Goal: Transaction & Acquisition: Purchase product/service

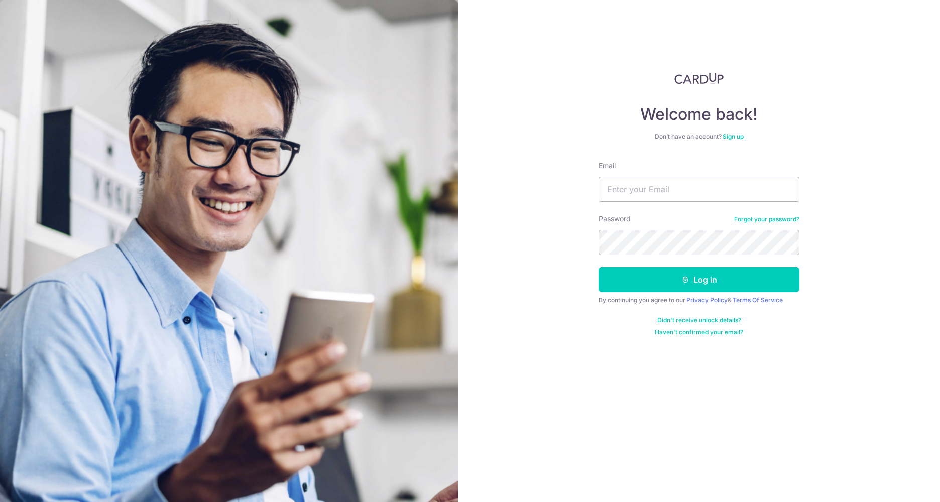
type input "[DOMAIN_NAME][EMAIL_ADDRESS][DOMAIN_NAME]"
click at [598, 267] on button "Log in" at bounding box center [698, 279] width 201 height 25
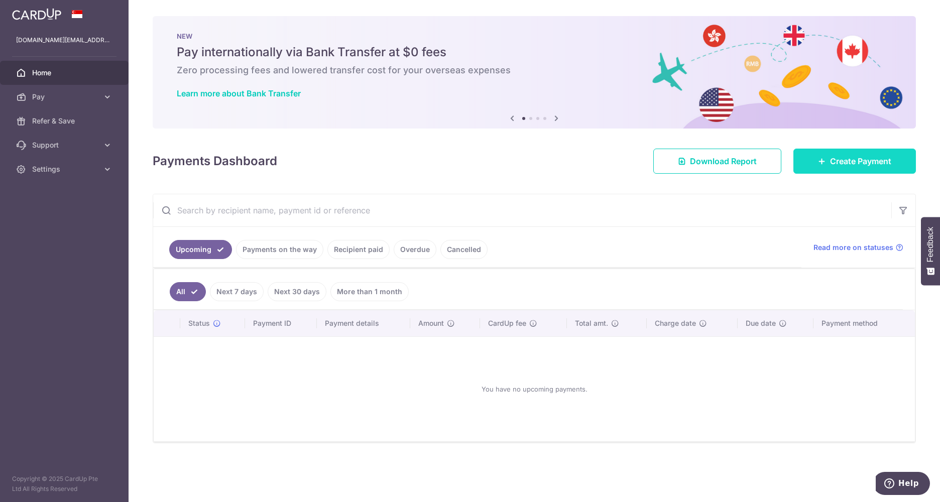
click at [827, 157] on link "Create Payment" at bounding box center [854, 161] width 122 height 25
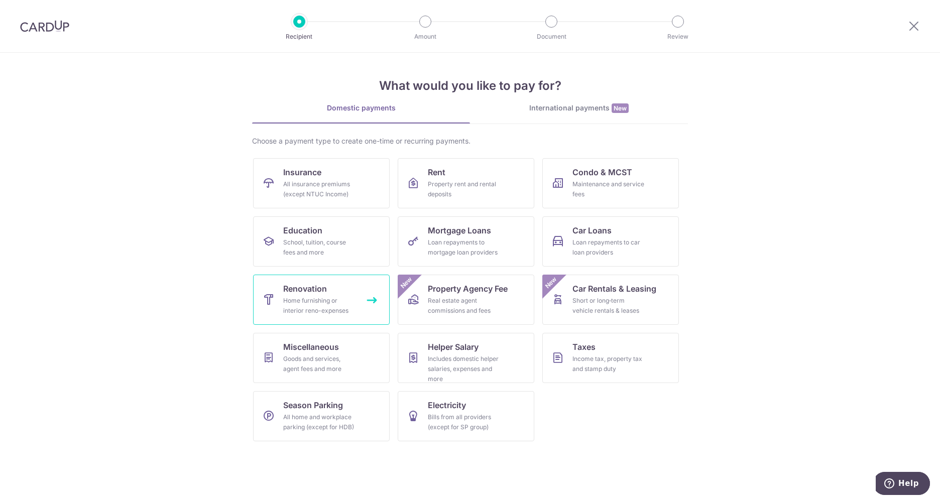
click at [339, 289] on link "Renovation Home furnishing or interior reno-expenses" at bounding box center [321, 300] width 137 height 50
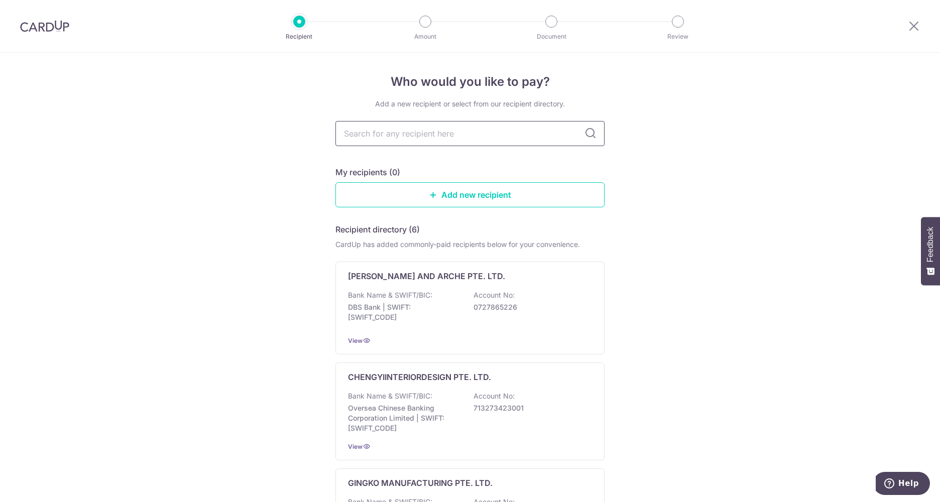
click at [399, 136] on input "text" at bounding box center [469, 133] width 269 height 25
click at [457, 198] on link "Add new recipient" at bounding box center [469, 194] width 269 height 25
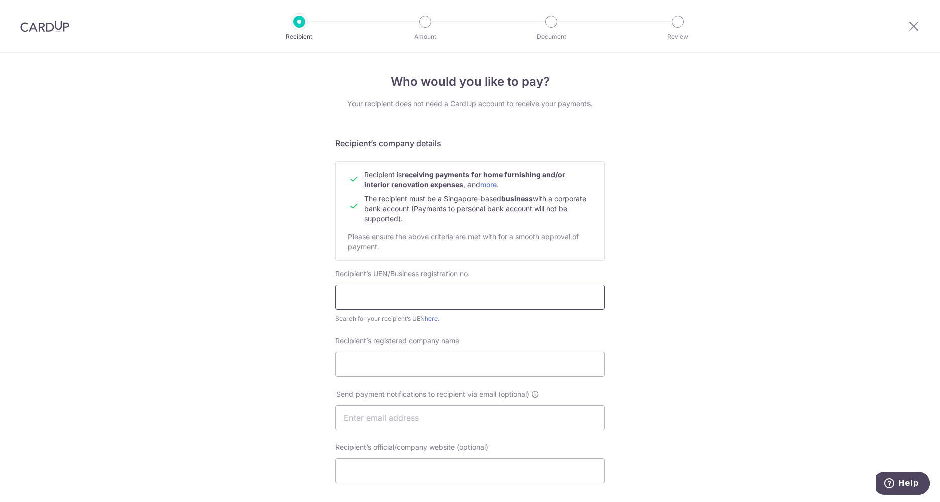
click at [392, 300] on input "text" at bounding box center [469, 297] width 269 height 25
click at [395, 305] on input "text" at bounding box center [469, 297] width 269 height 25
paste input "02334574E"
click at [342, 296] on input "02334574E" at bounding box center [469, 297] width 269 height 25
type input "202334574E"
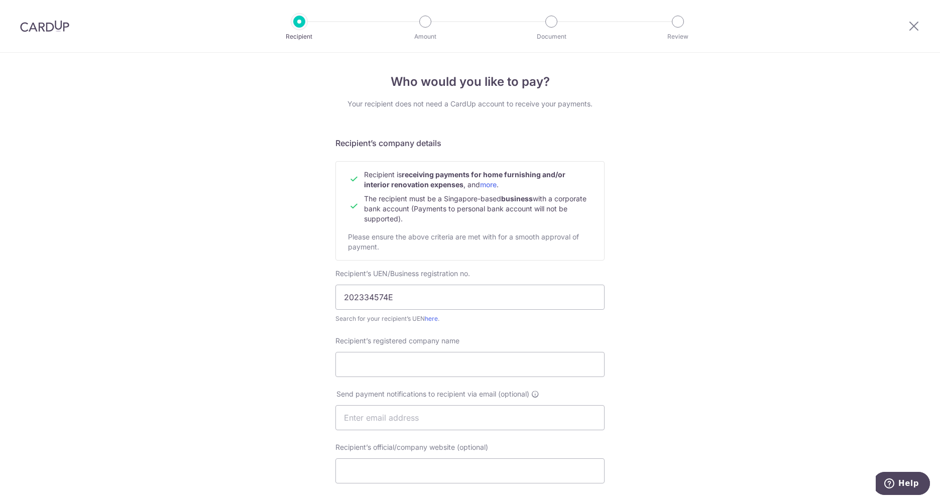
click at [661, 307] on div "Who would you like to pay? Your recipient does not need a CardUp account to rec…" at bounding box center [470, 430] width 940 height 755
drag, startPoint x: 454, startPoint y: 356, endPoint x: 462, endPoint y: 355, distance: 8.6
click at [454, 356] on input "Recipient’s registered company name" at bounding box center [469, 364] width 269 height 25
click at [680, 340] on div "Who would you like to pay? Your recipient does not need a CardUp account to rec…" at bounding box center [470, 430] width 940 height 755
click at [396, 367] on input "Recipient’s registered company name" at bounding box center [469, 364] width 269 height 25
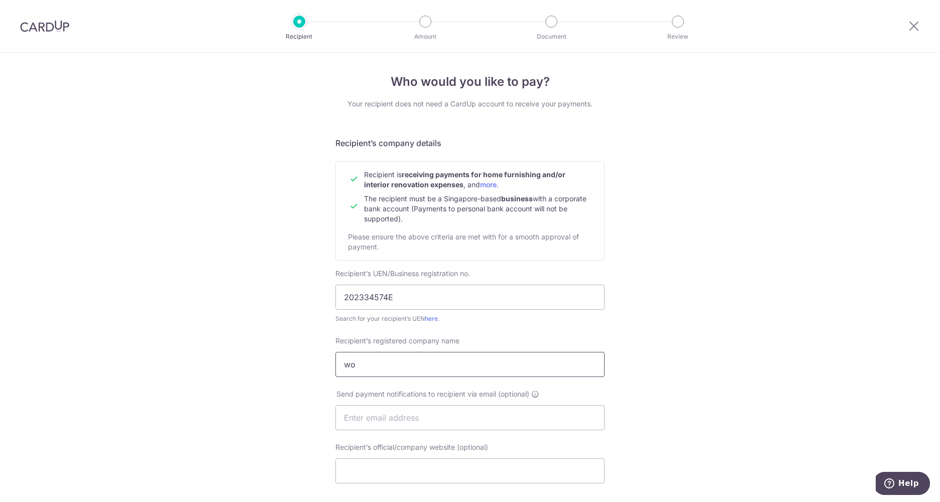
type input "w"
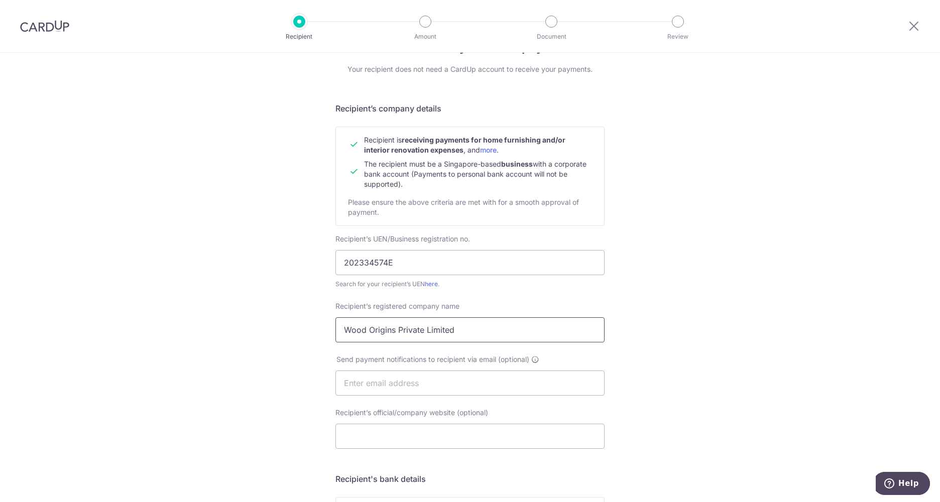
scroll to position [50, 0]
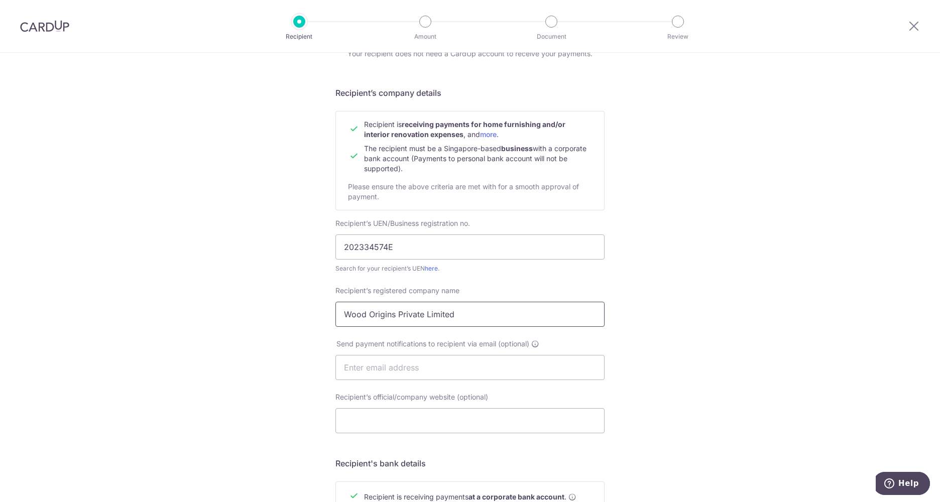
type input "Wood Origins Private Limited"
click at [687, 330] on div "Who would you like to pay? Your recipient does not need a CardUp account to rec…" at bounding box center [470, 380] width 940 height 755
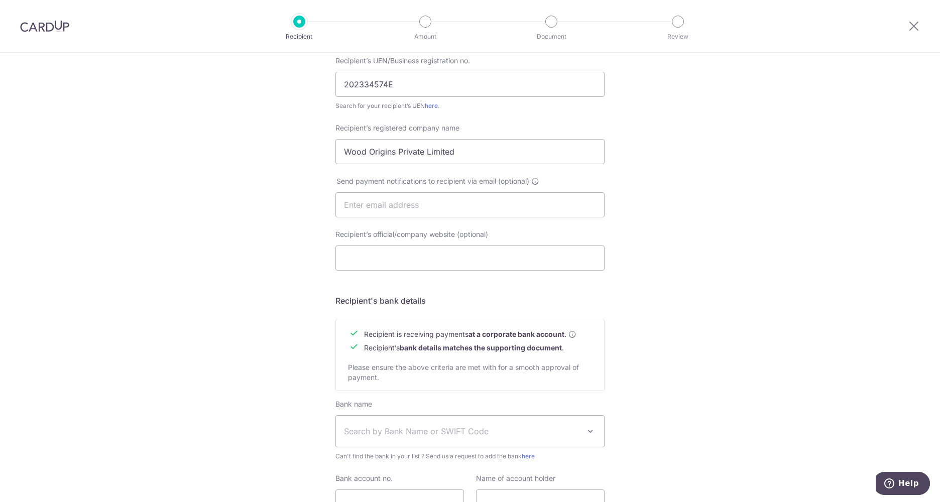
scroll to position [301, 0]
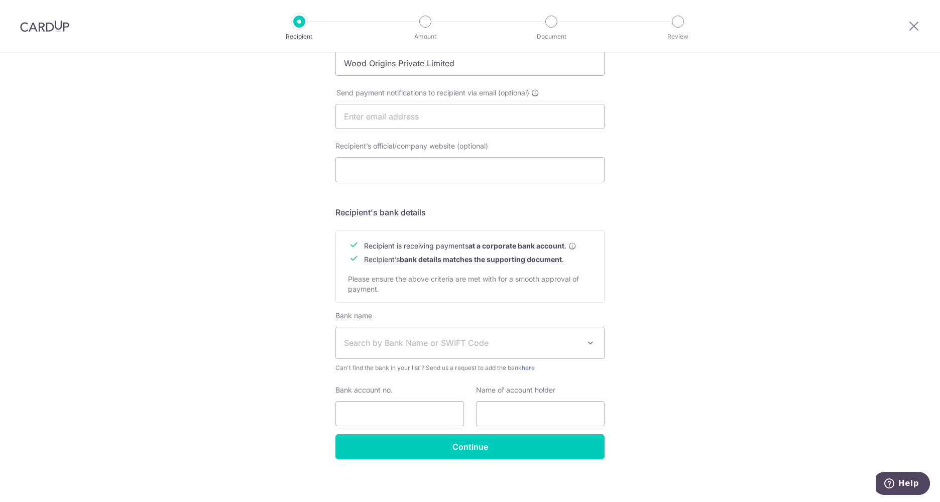
click at [588, 344] on span at bounding box center [590, 343] width 12 height 12
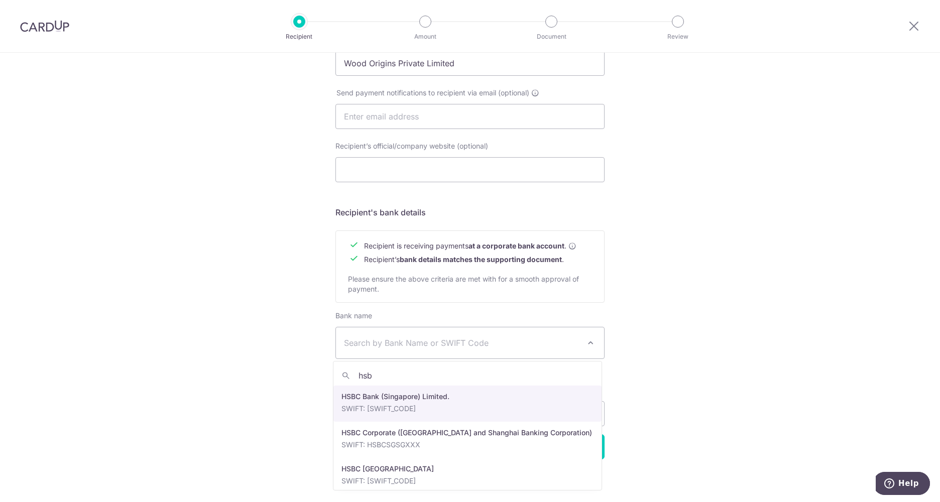
type input "hsbc"
select select "23560"
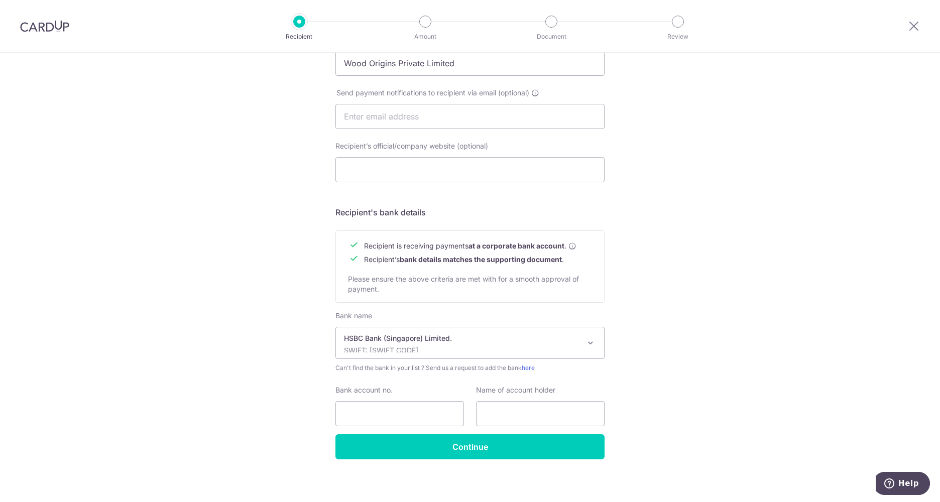
scroll to position [306, 0]
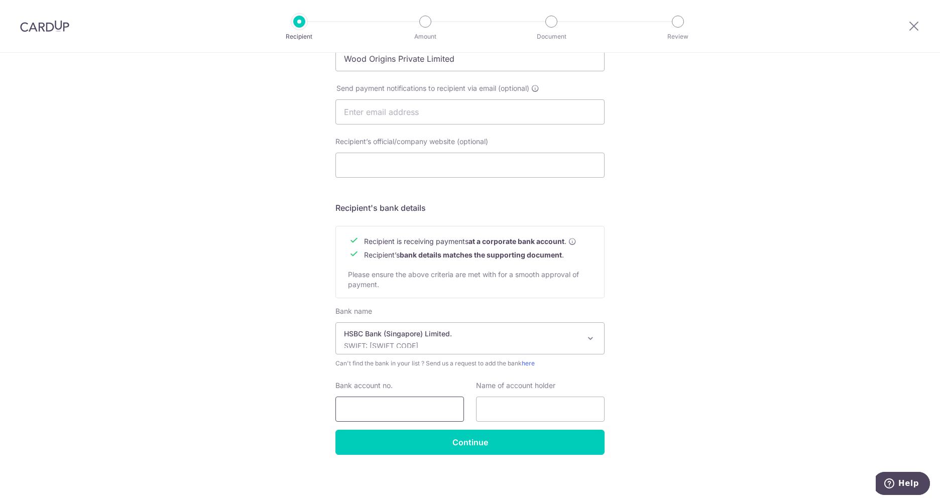
click at [427, 407] on input "Bank account no." at bounding box center [399, 409] width 129 height 25
paste input "047-713029-001"
type input "047-713029-001"
click at [788, 381] on div "Who would you like to pay? Your recipient does not need a CardUp account to rec…" at bounding box center [470, 124] width 940 height 755
drag, startPoint x: 252, startPoint y: 261, endPoint x: 256, endPoint y: 258, distance: 5.2
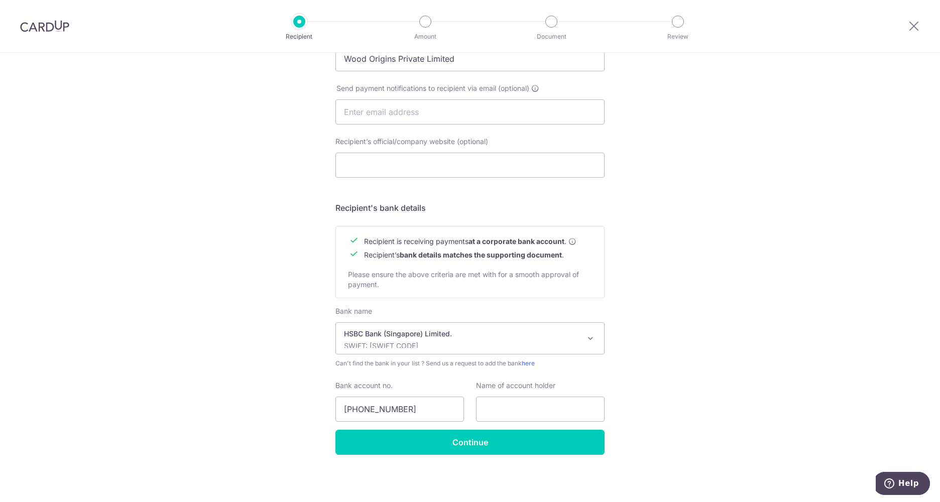
click at [252, 261] on div "Who would you like to pay? Your recipient does not need a CardUp account to rec…" at bounding box center [470, 124] width 940 height 755
click at [717, 243] on div "Who would you like to pay? Your recipient does not need a CardUp account to rec…" at bounding box center [470, 124] width 940 height 755
click at [495, 442] on input "Continue" at bounding box center [469, 442] width 269 height 25
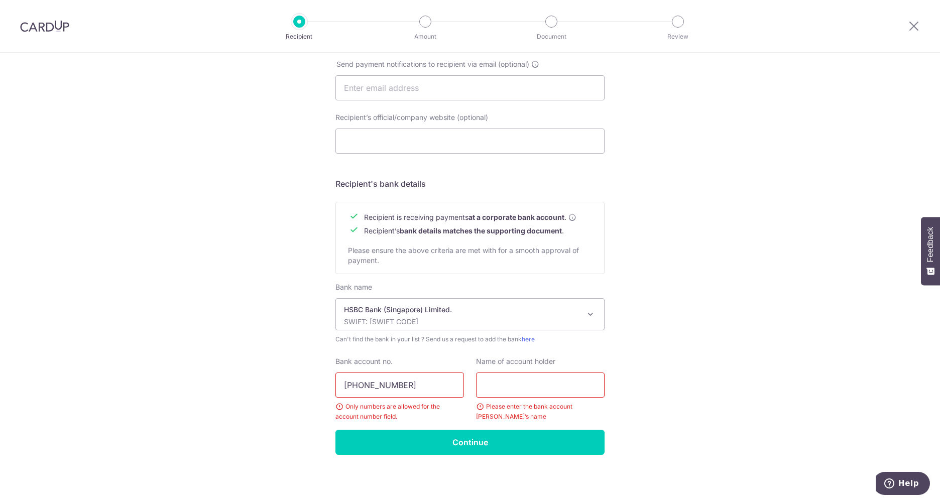
click at [743, 385] on div "Who would you like to pay? Your recipient does not need a CardUp account to rec…" at bounding box center [470, 112] width 940 height 779
click at [431, 378] on input "047-713029-001" at bounding box center [399, 384] width 129 height 25
click at [759, 352] on div "Who would you like to pay? Your recipient does not need a CardUp account to rec…" at bounding box center [470, 112] width 940 height 779
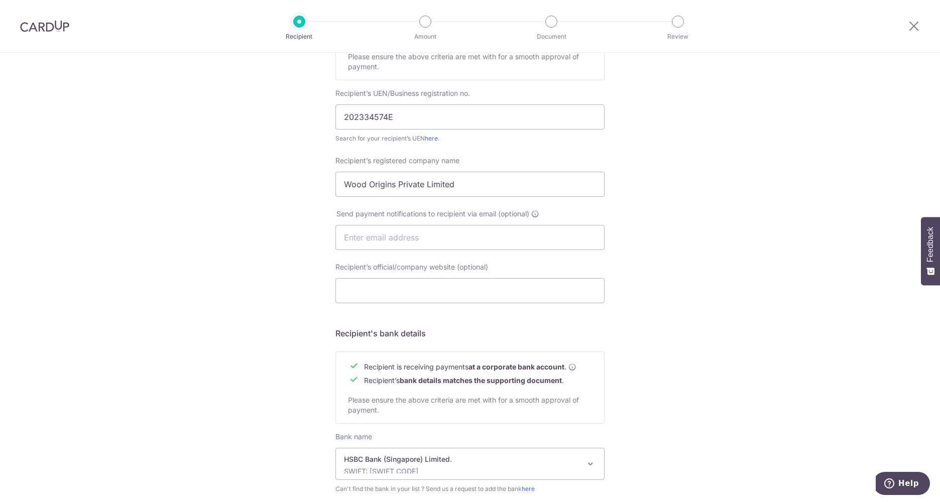
scroll to position [179, 0]
click at [378, 283] on input "Recipient’s official/company website (optional)" at bounding box center [469, 291] width 269 height 25
click at [404, 246] on input "text" at bounding box center [469, 238] width 269 height 25
click at [682, 228] on div "Who would you like to pay? Your recipient does not need a CardUp account to rec…" at bounding box center [470, 262] width 940 height 779
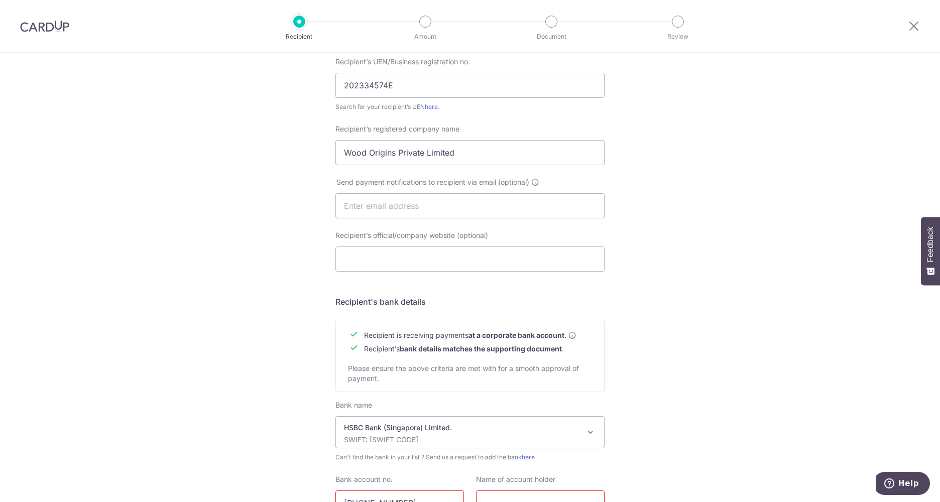
scroll to position [330, 0]
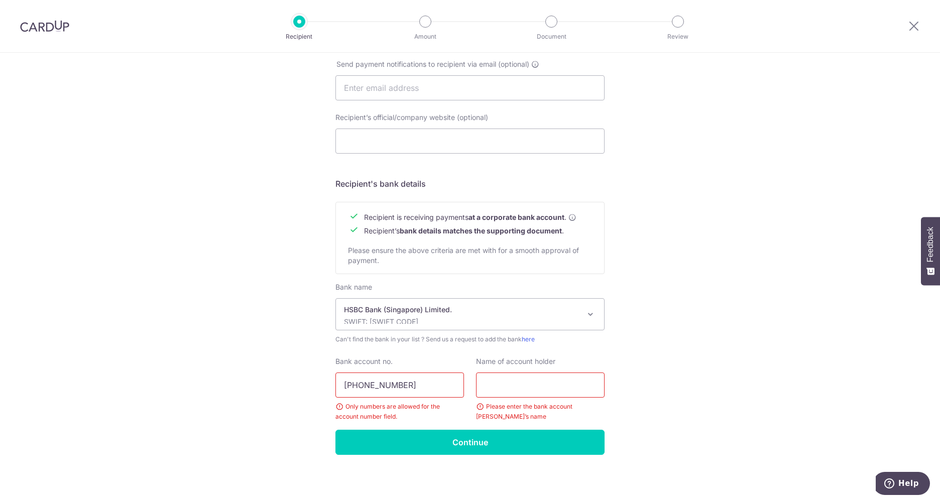
click at [516, 384] on input "text" at bounding box center [540, 384] width 129 height 25
paste input "Wood Origins Pte Ltd"
type input "Wood Origins Pte Ltd"
click at [537, 445] on input "Continue" at bounding box center [469, 442] width 269 height 25
drag, startPoint x: 358, startPoint y: 384, endPoint x: 381, endPoint y: 386, distance: 22.7
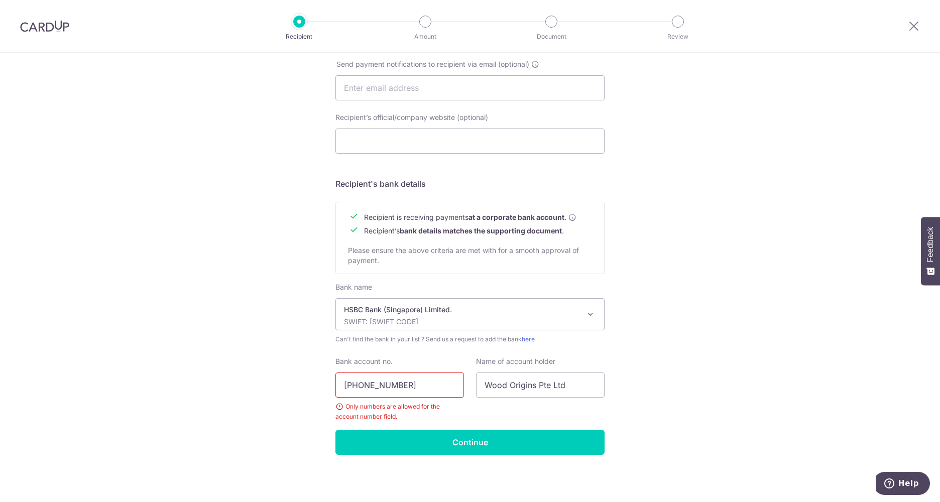
click at [358, 384] on input "[PHONE_NUMBER]" at bounding box center [399, 384] width 129 height 25
click at [388, 385] on input "047713029-001" at bounding box center [399, 384] width 129 height 25
type input "047713029001"
click at [441, 447] on input "Continue" at bounding box center [469, 442] width 269 height 25
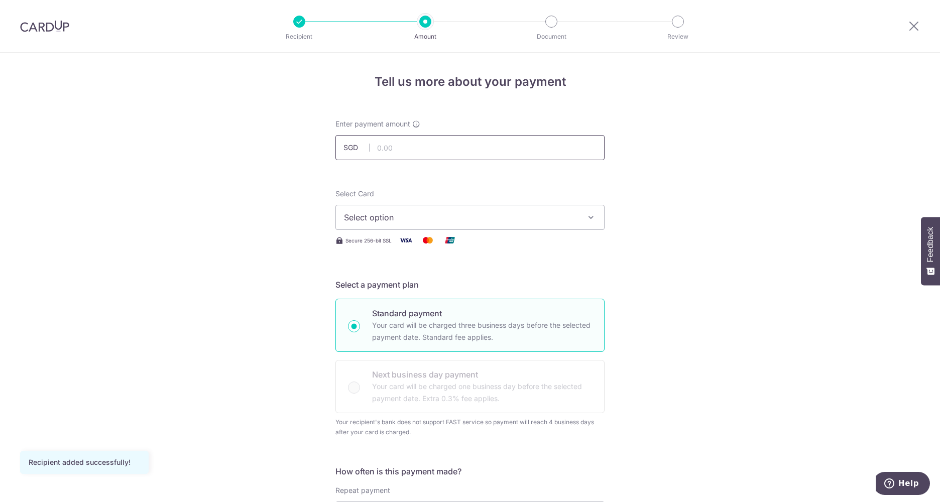
click at [429, 140] on input "text" at bounding box center [469, 147] width 269 height 25
type input "1,403.92"
click at [474, 212] on span "Select option" at bounding box center [461, 217] width 234 height 12
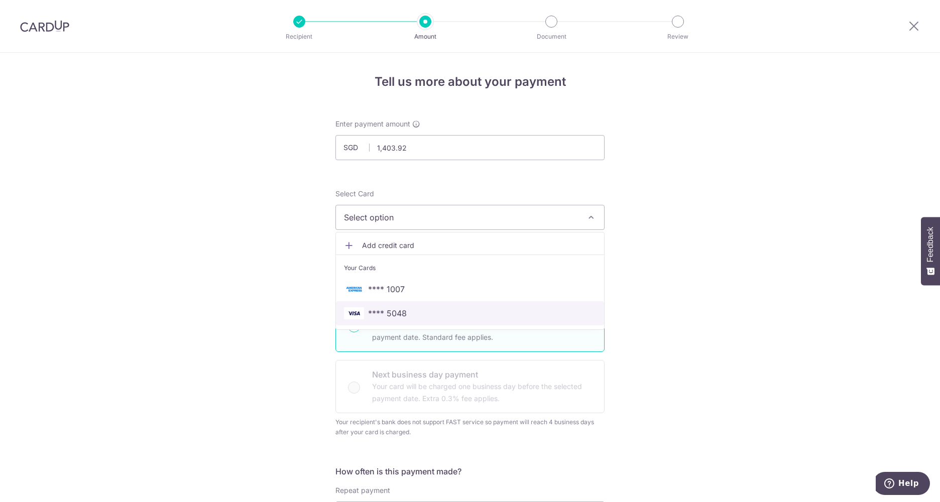
click at [432, 305] on link "**** 5048" at bounding box center [470, 313] width 268 height 24
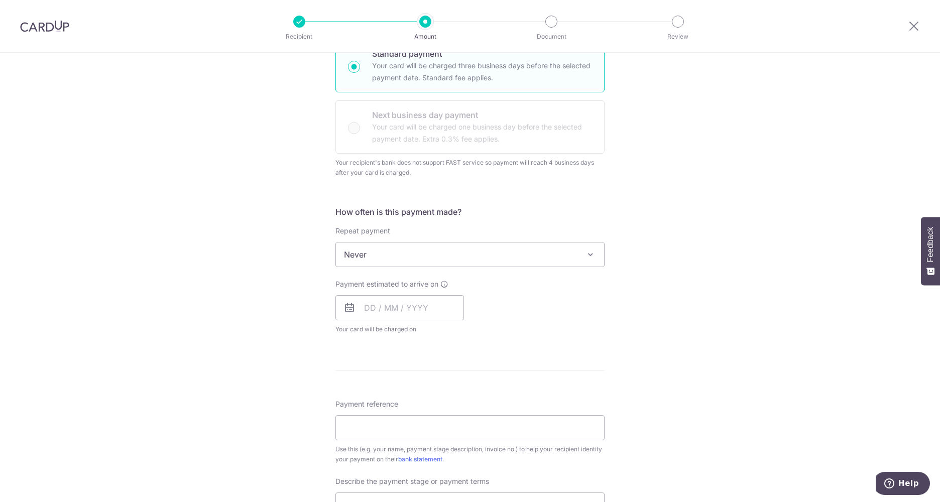
scroll to position [351, 0]
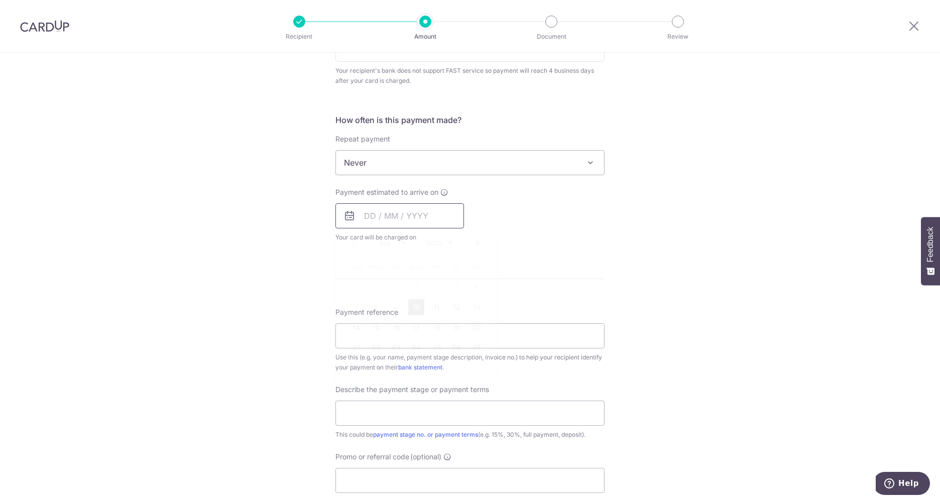
click at [407, 219] on input "text" at bounding box center [399, 215] width 129 height 25
click at [507, 216] on div "Payment estimated to arrive on Prev Next Sep Oct Nov Dec 2025 2026 2027 2028 20…" at bounding box center [469, 214] width 281 height 55
click at [406, 214] on input "text" at bounding box center [399, 215] width 129 height 25
click at [574, 230] on div "Payment estimated to arrive on Prev Next Sep Oct Nov Dec 2025 2026 2027 2028 20…" at bounding box center [469, 214] width 281 height 55
click at [356, 190] on span "Payment estimated to arrive on" at bounding box center [386, 192] width 103 height 10
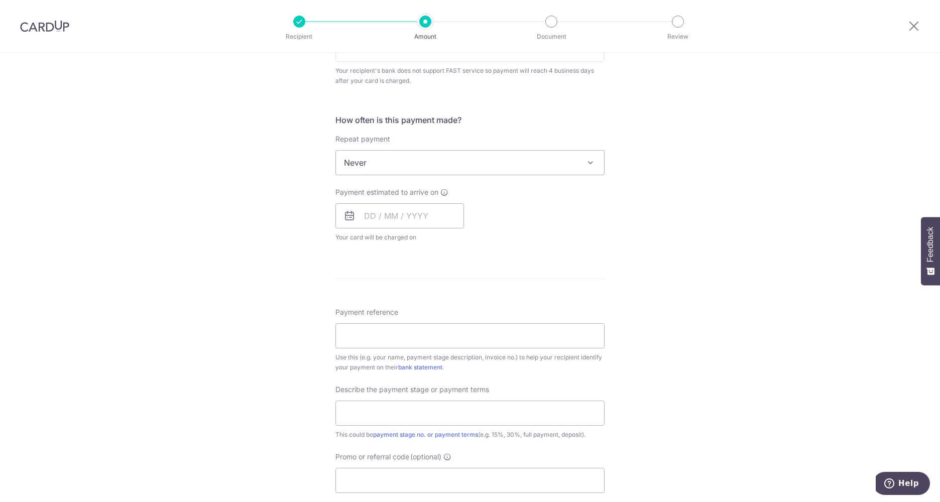
click at [380, 233] on span "Your card will be charged on for the first payment" at bounding box center [399, 237] width 129 height 10
click at [389, 221] on input "text" at bounding box center [399, 215] width 129 height 25
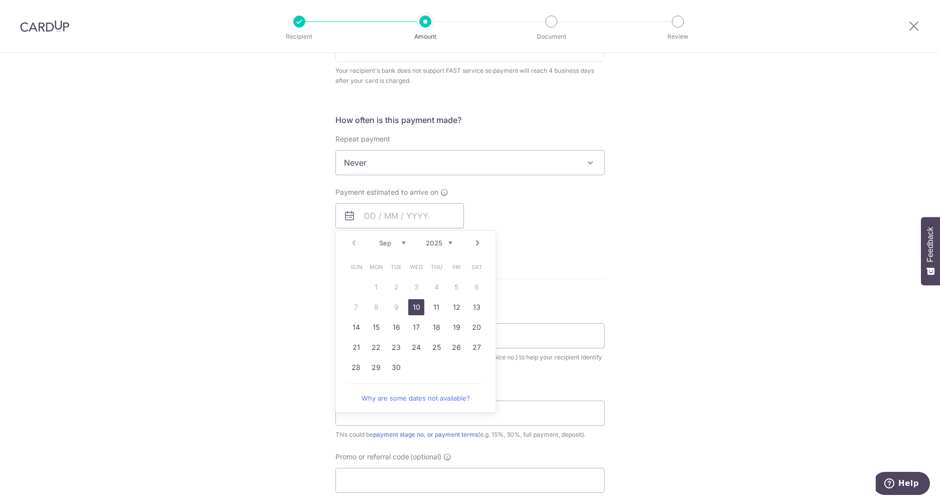
drag, startPoint x: 417, startPoint y: 307, endPoint x: 540, endPoint y: 245, distance: 138.1
click at [417, 307] on link "10" at bounding box center [416, 307] width 16 height 16
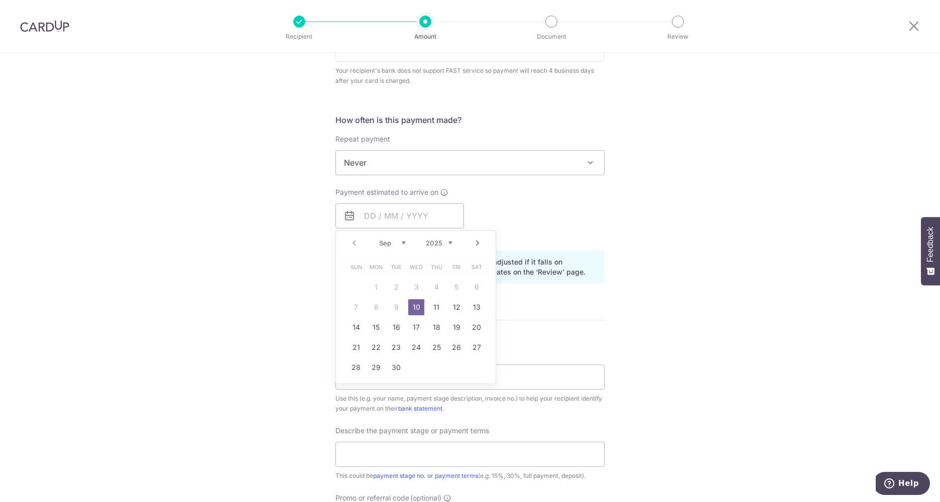
type input "[DATE]"
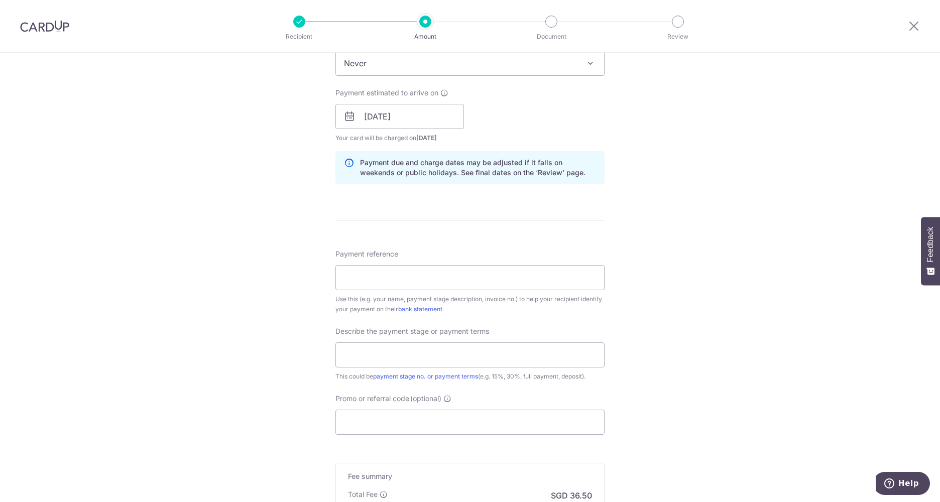
scroll to position [452, 0]
click at [401, 280] on input "Payment reference" at bounding box center [469, 276] width 269 height 25
paste input "WO INV 2025091469"
type input "WO INV 2025091469"
click at [682, 266] on div "Tell us more about your payment Enter payment amount SGD 1,403.92 1403.92 Recip…" at bounding box center [470, 121] width 940 height 1041
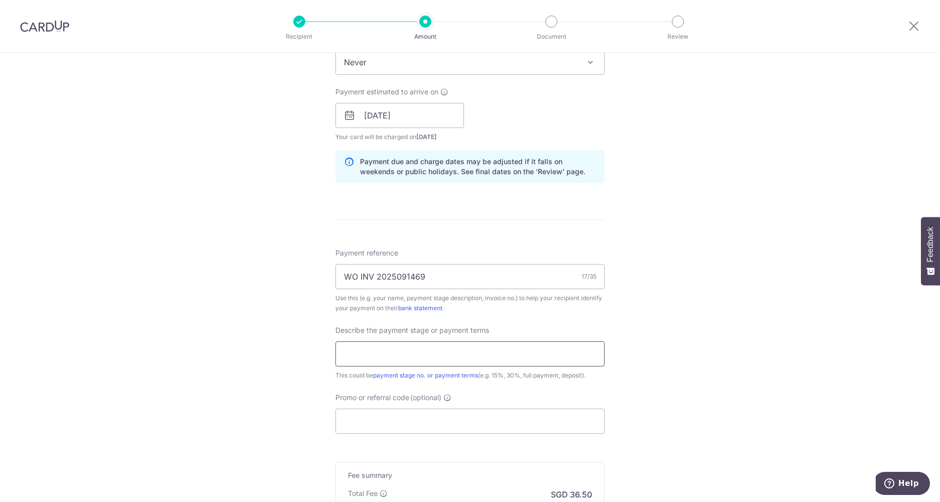
click at [509, 359] on input "text" at bounding box center [469, 353] width 269 height 25
click at [401, 374] on link "payment stage no. or payment terms" at bounding box center [425, 375] width 105 height 8
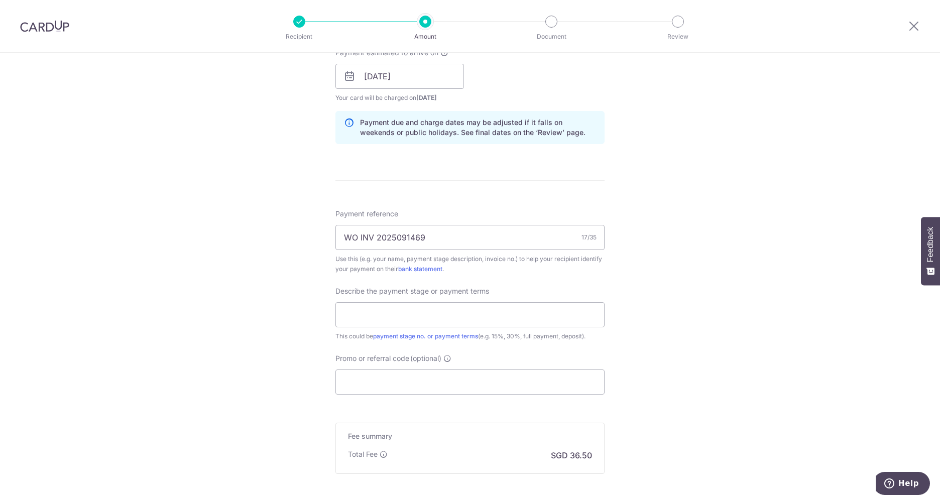
scroll to position [441, 0]
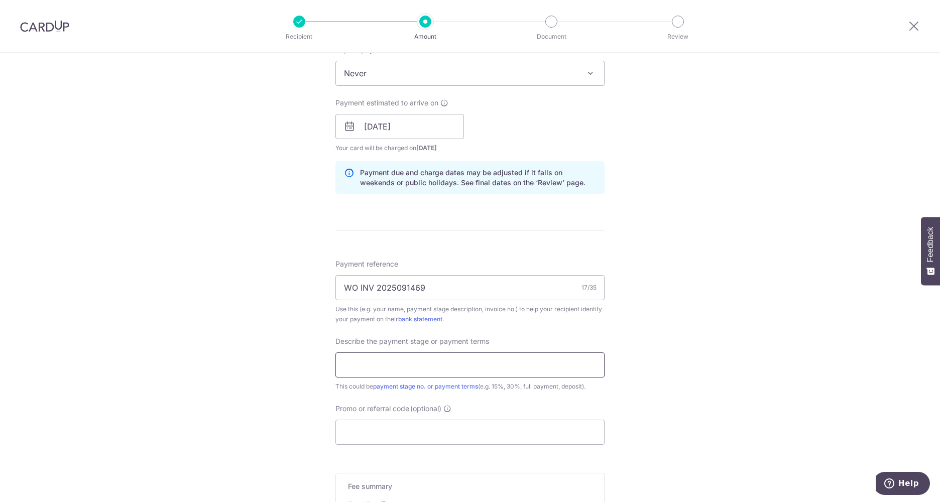
click at [468, 358] on input "text" at bounding box center [469, 364] width 269 height 25
type input "50%"
click at [672, 371] on div "Tell us more about your payment Enter payment amount SGD 1,403.92 1403.92 Recip…" at bounding box center [470, 132] width 940 height 1041
click at [406, 429] on input "Promo or referral code (optional)" at bounding box center [469, 432] width 269 height 25
paste input "OCBC195"
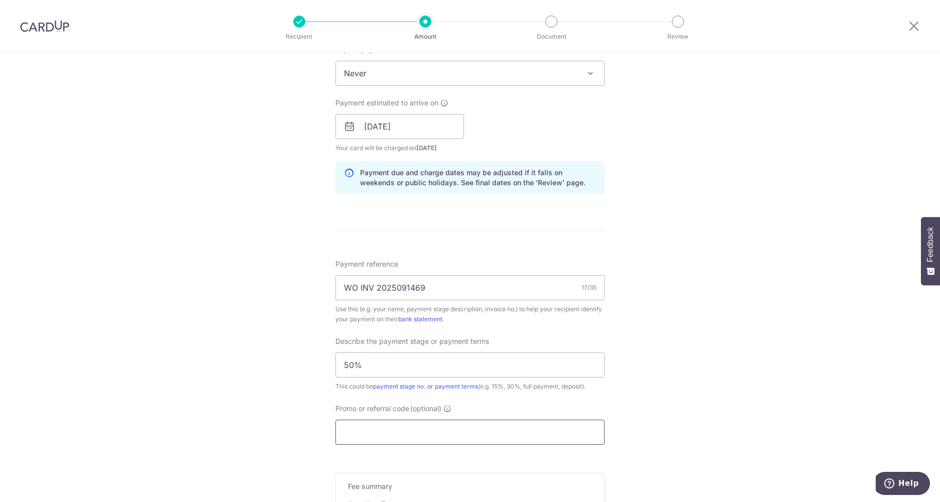
type input "OCBC195"
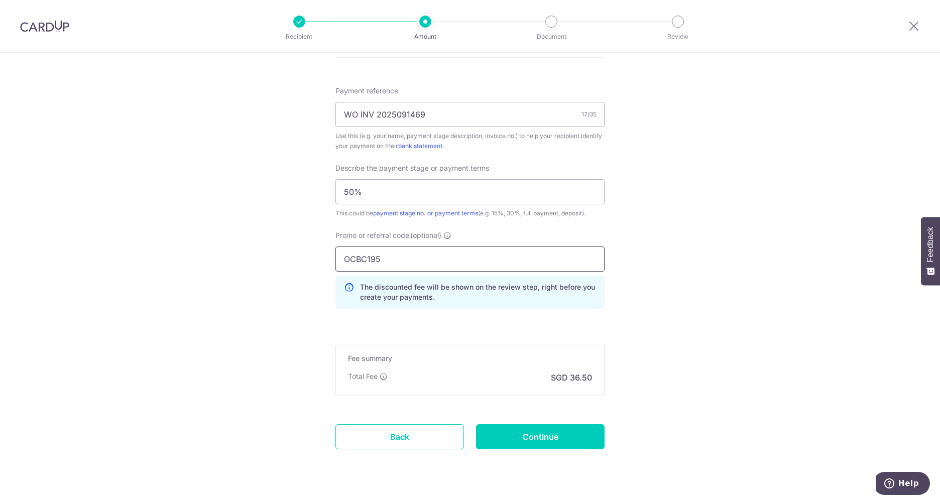
scroll to position [637, 0]
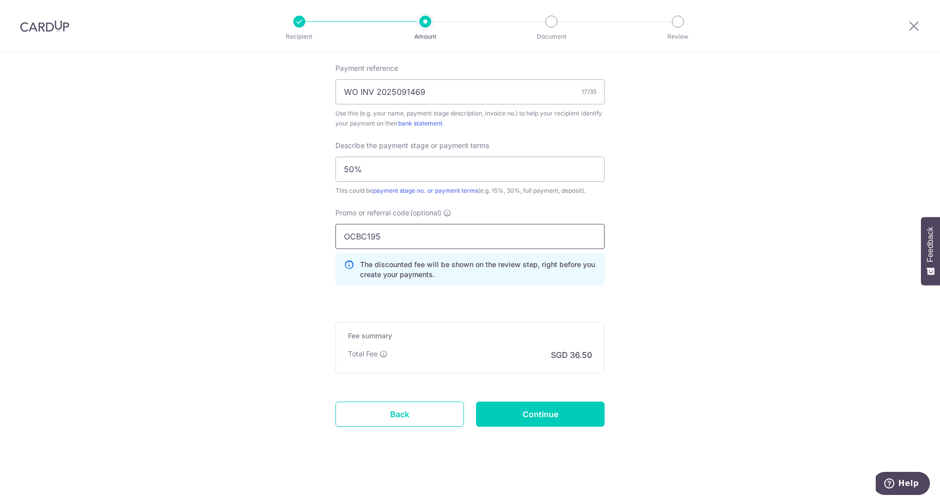
drag, startPoint x: 355, startPoint y: 230, endPoint x: 307, endPoint y: 225, distance: 48.5
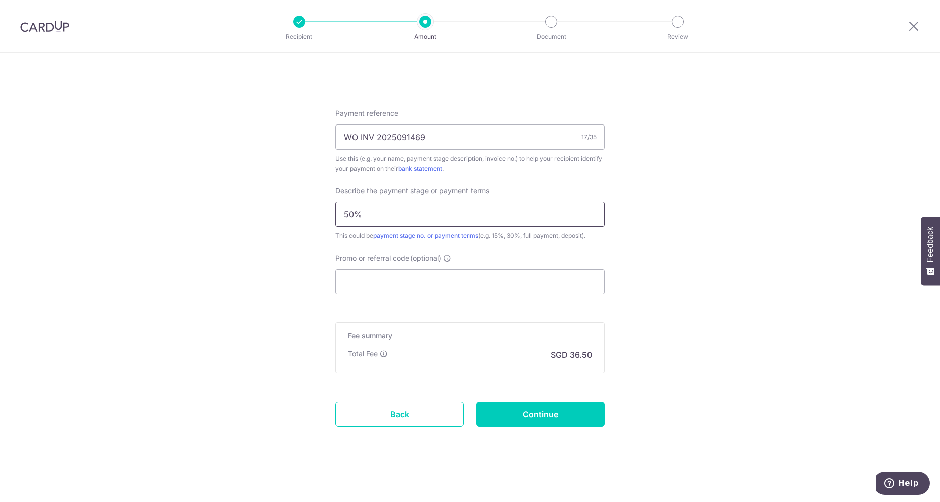
click at [446, 214] on input "50%" at bounding box center [469, 214] width 269 height 25
type input "5"
click at [404, 274] on input "Promo or referral code (optional)" at bounding box center [469, 281] width 269 height 25
paste input "OCBC195"
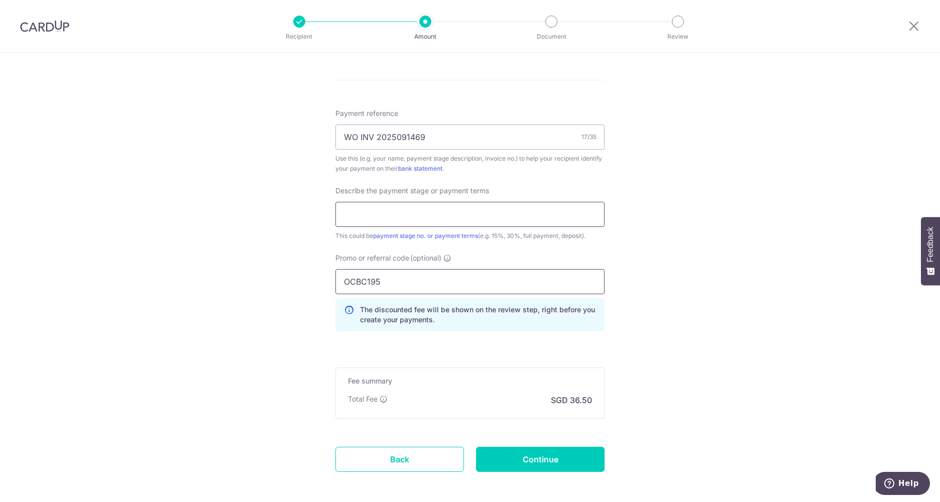
type input "OCBC195"
click at [409, 215] on input "text" at bounding box center [469, 214] width 269 height 25
type input "50%"
click at [582, 463] on input "Continue" at bounding box center [540, 459] width 129 height 25
type input "Create Schedule"
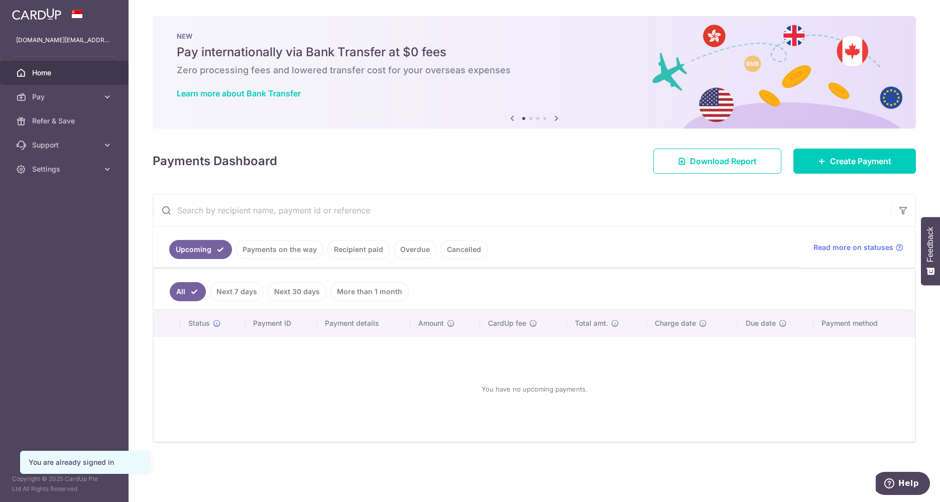
click at [416, 248] on link "Overdue" at bounding box center [415, 249] width 43 height 19
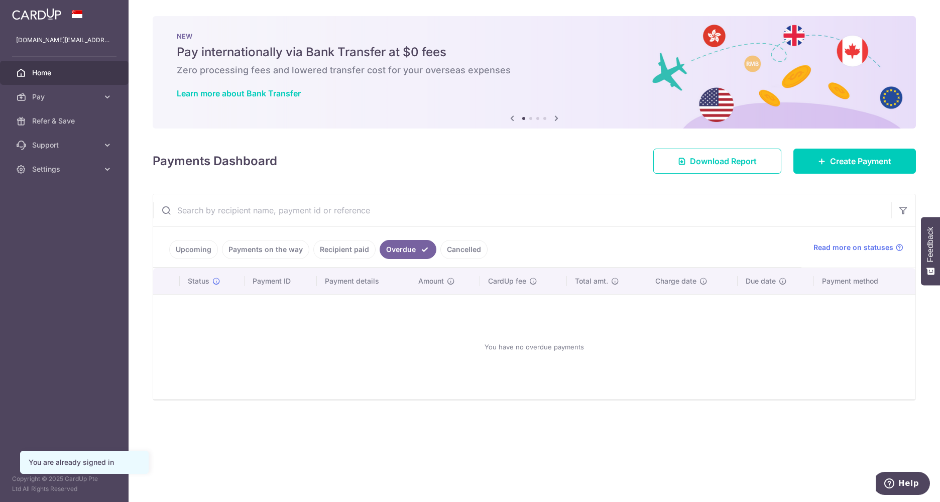
click at [357, 251] on link "Recipient paid" at bounding box center [344, 249] width 62 height 19
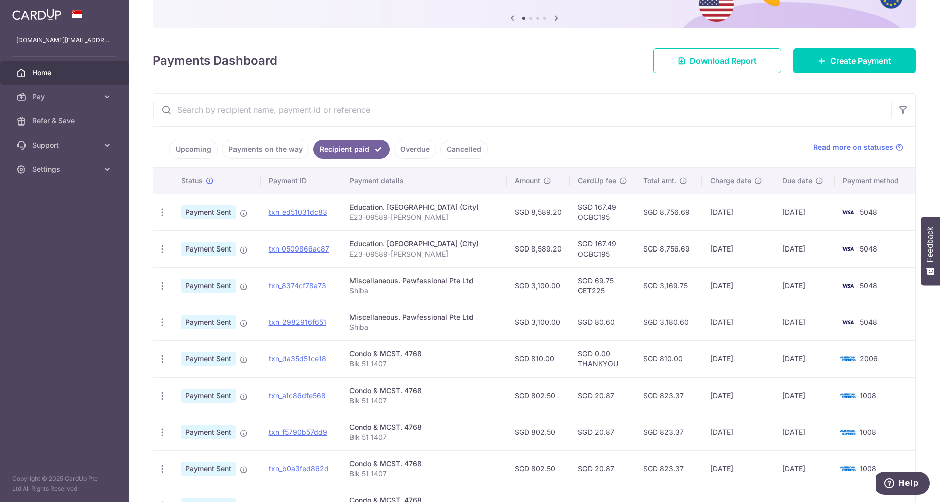
scroll to position [151, 0]
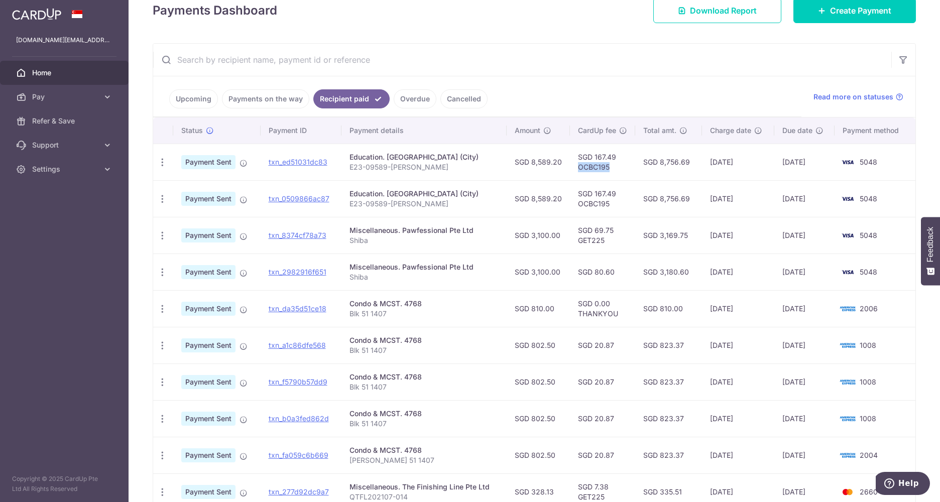
drag, startPoint x: 609, startPoint y: 169, endPoint x: 577, endPoint y: 168, distance: 32.7
click at [577, 168] on td "SGD 167.49 OCBC195" at bounding box center [602, 162] width 65 height 37
copy td "OCBC195"
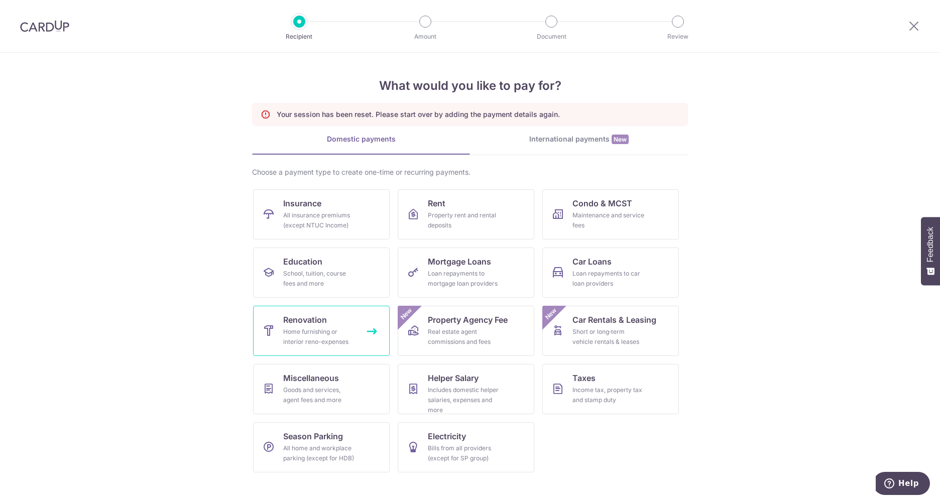
click at [305, 319] on span "Renovation" at bounding box center [305, 320] width 44 height 12
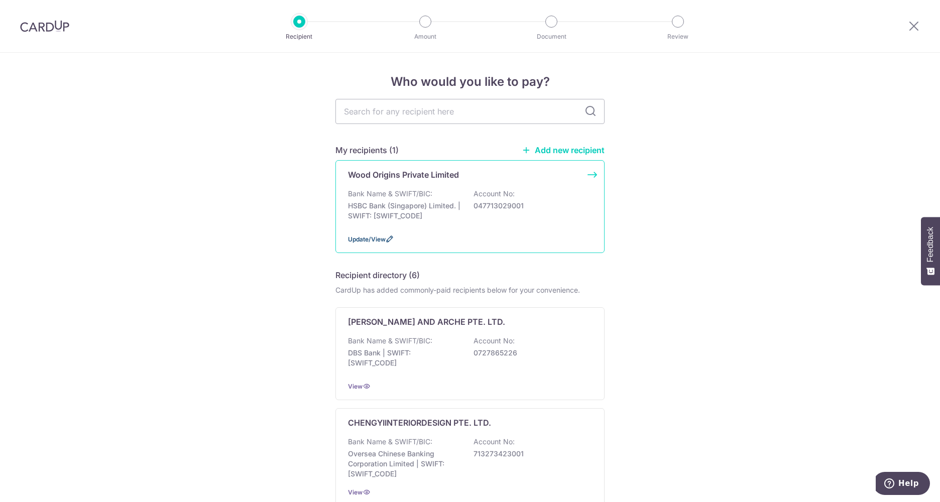
click at [359, 237] on span "Update/View" at bounding box center [367, 239] width 38 height 8
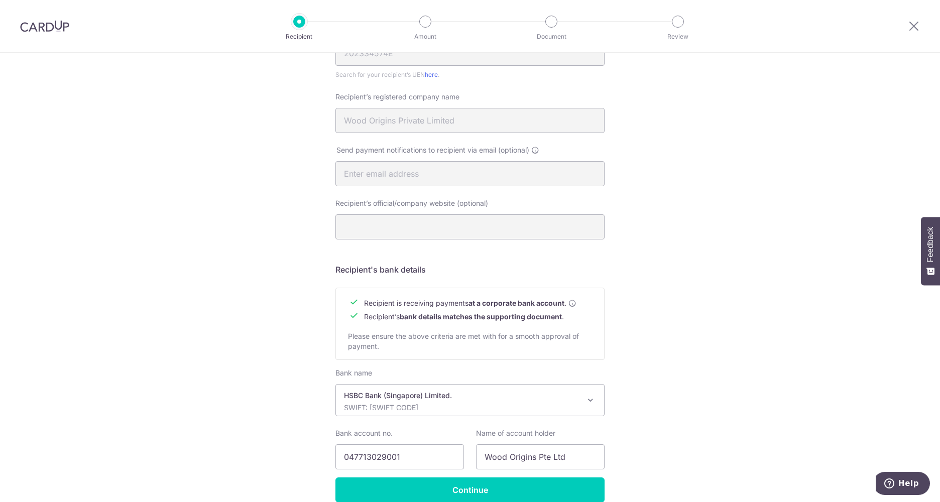
scroll to position [292, 0]
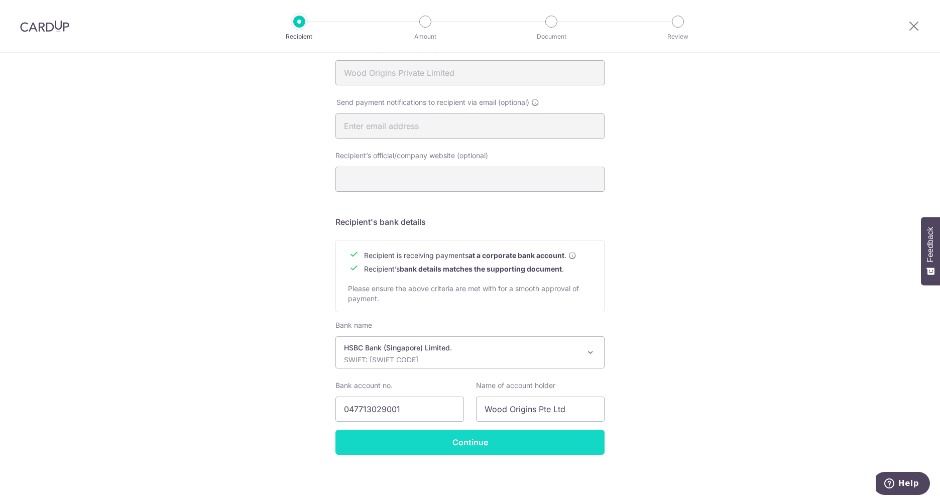
click at [485, 438] on input "Continue" at bounding box center [469, 442] width 269 height 25
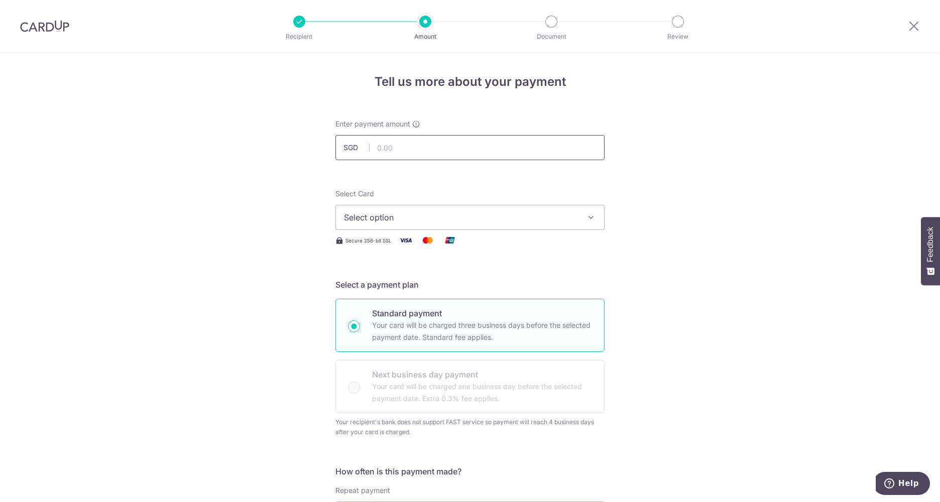
click at [407, 142] on input "text" at bounding box center [469, 147] width 269 height 25
type input "1,403.92"
click at [417, 215] on span "Select option" at bounding box center [461, 217] width 234 height 12
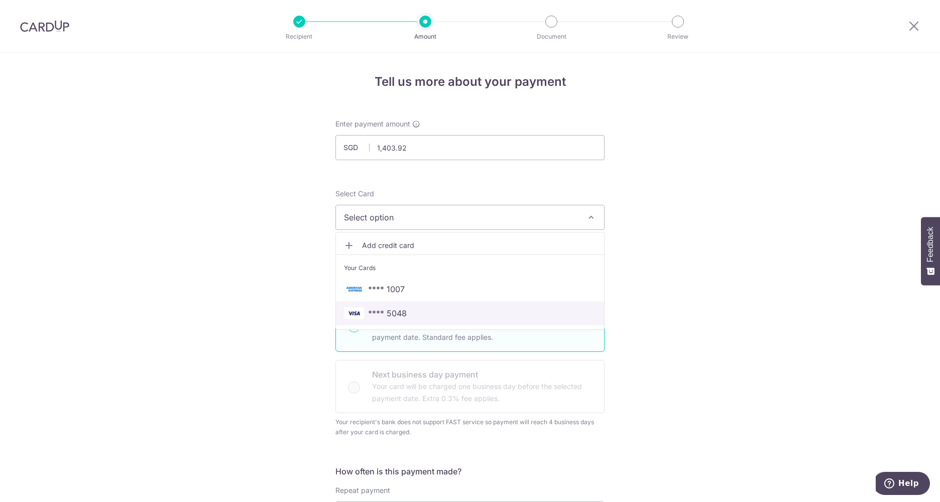
click at [401, 315] on span "**** 5048" at bounding box center [387, 313] width 39 height 12
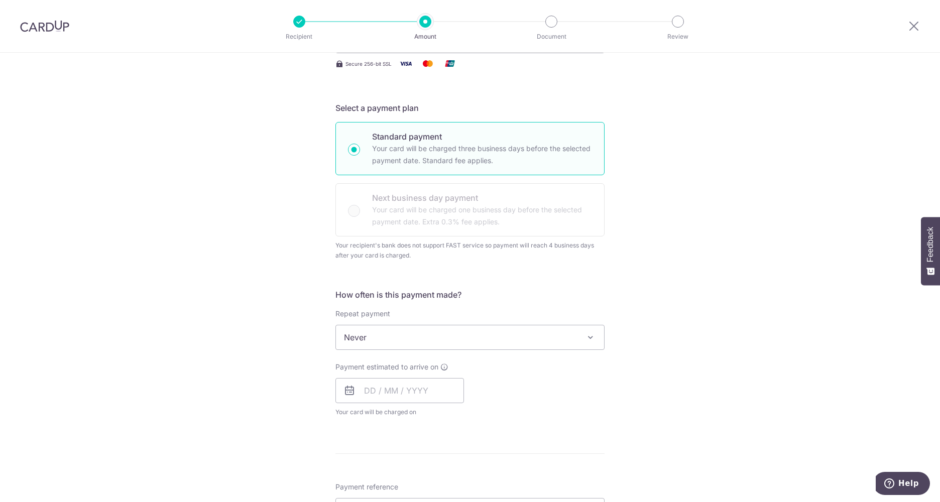
scroll to position [201, 0]
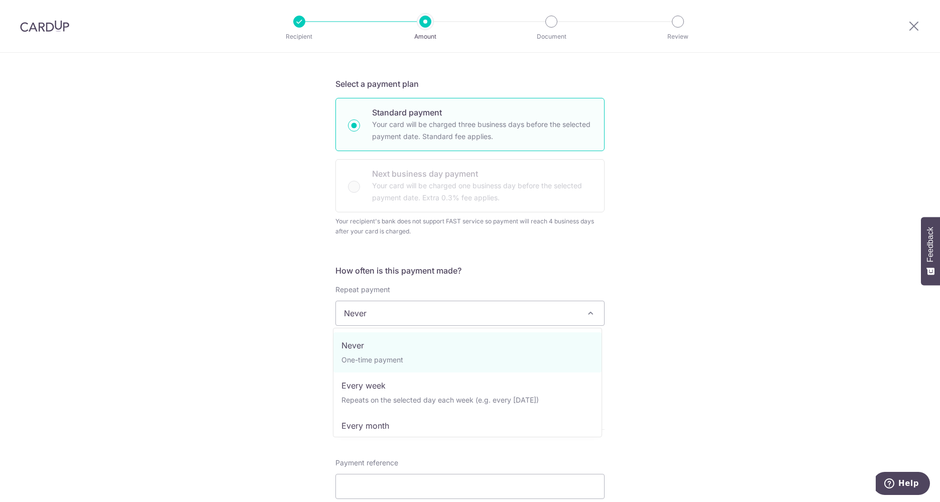
click at [411, 313] on span "Never" at bounding box center [470, 313] width 268 height 24
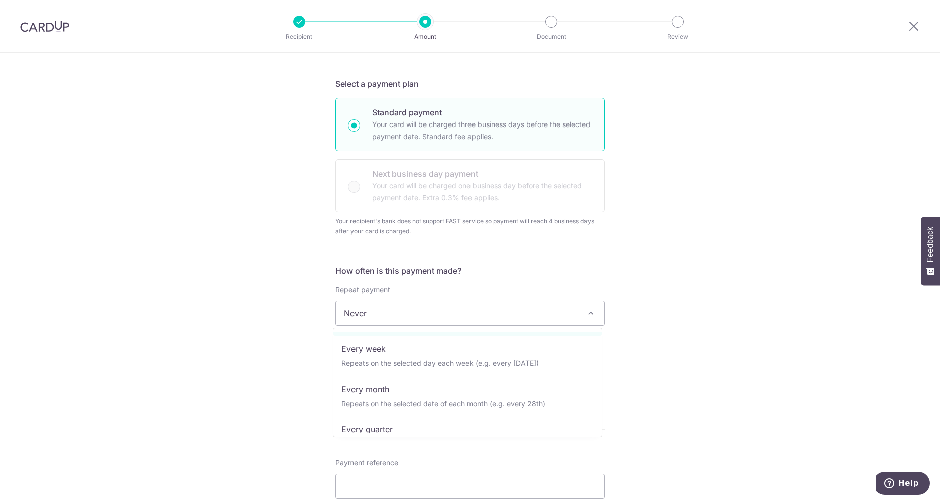
scroll to position [0, 0]
click at [274, 320] on div "Tell us more about your payment Enter payment amount SGD 1,403.92 1403.92 Selec…" at bounding box center [470, 352] width 940 height 1000
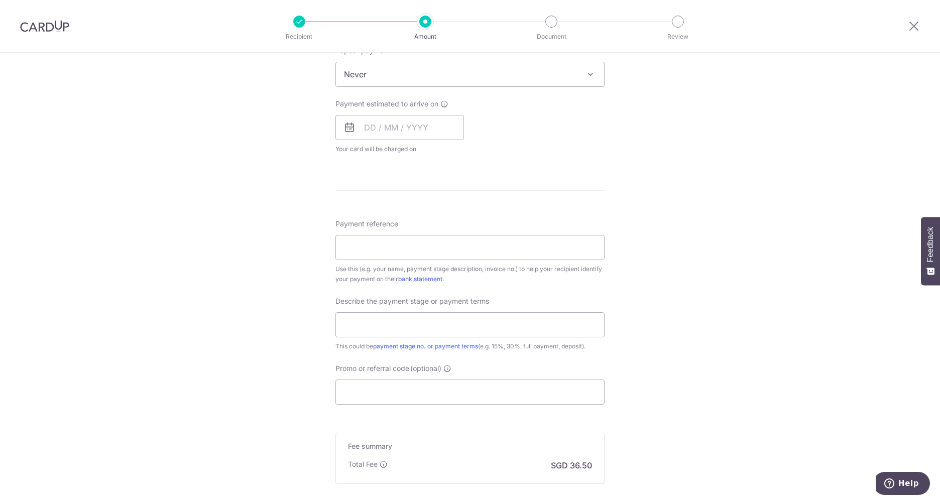
scroll to position [351, 0]
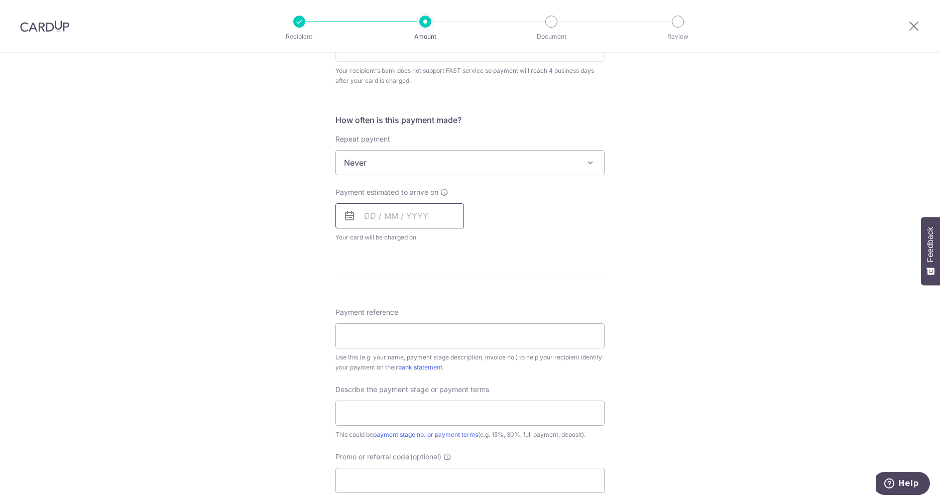
click at [386, 217] on input "text" at bounding box center [399, 215] width 129 height 25
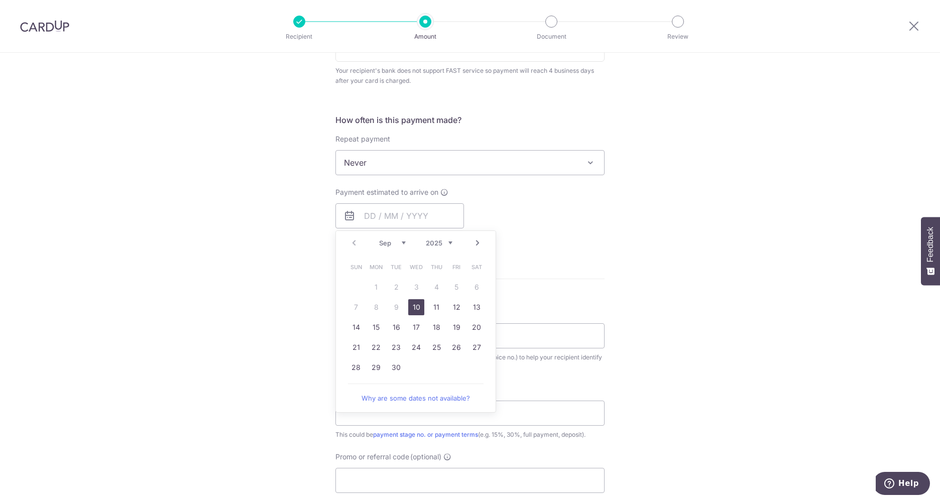
click at [414, 311] on link "10" at bounding box center [416, 307] width 16 height 16
type input "[DATE]"
click at [241, 248] on div "Tell us more about your payment Enter payment amount SGD 1,403.92 1403.92 Selec…" at bounding box center [470, 201] width 940 height 1000
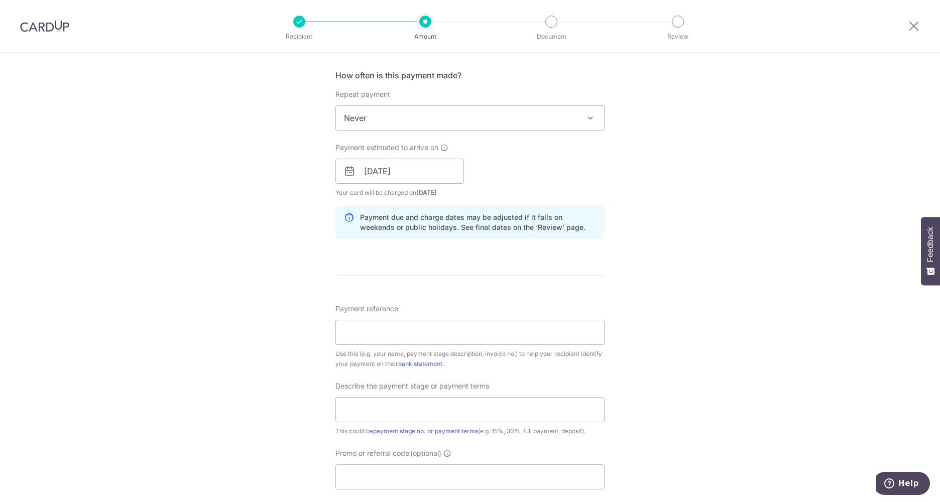
scroll to position [452, 0]
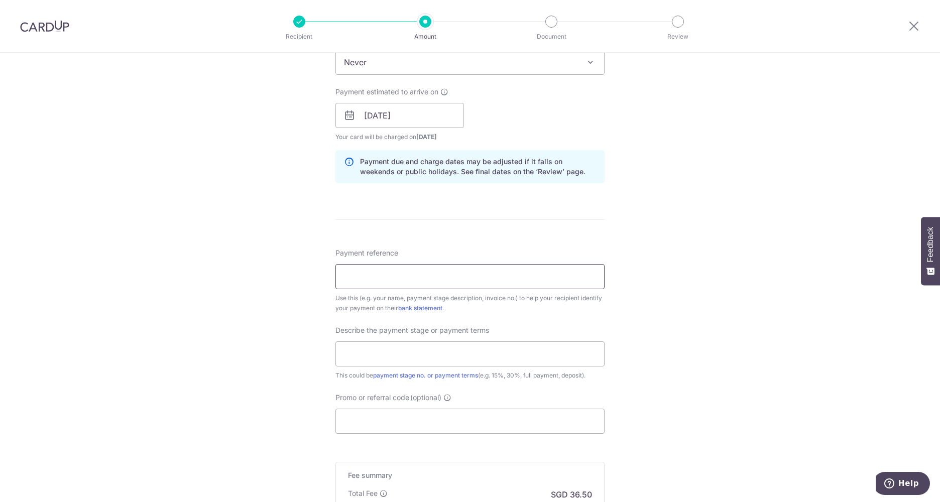
click at [431, 275] on input "Payment reference" at bounding box center [469, 276] width 269 height 25
paste input "WO INV 2025091469"
type input "WO INV 2025091469"
click at [628, 236] on div "Tell us more about your payment Enter payment amount SGD 1,403.92 1403.92 Selec…" at bounding box center [470, 121] width 940 height 1041
click at [423, 349] on input "text" at bounding box center [469, 353] width 269 height 25
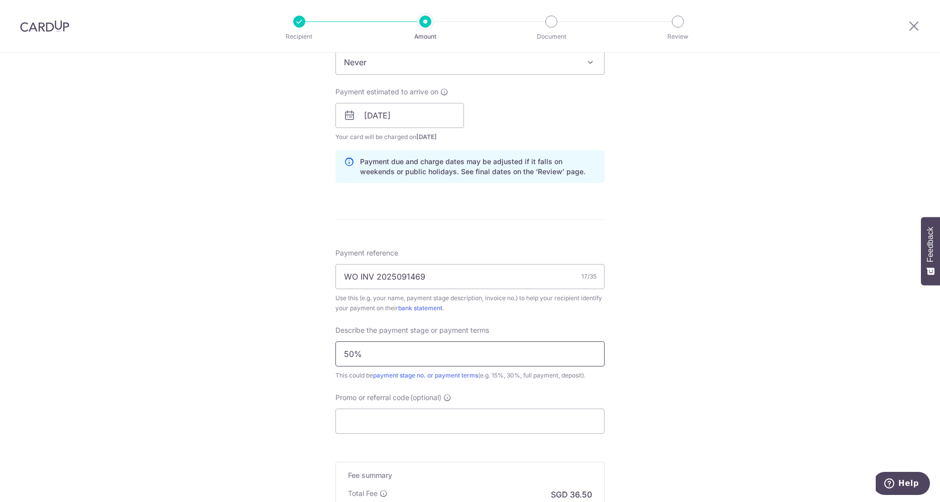
type input "50%"
click at [724, 132] on div "Tell us more about your payment Enter payment amount SGD 1,403.92 1403.92 Selec…" at bounding box center [470, 121] width 940 height 1041
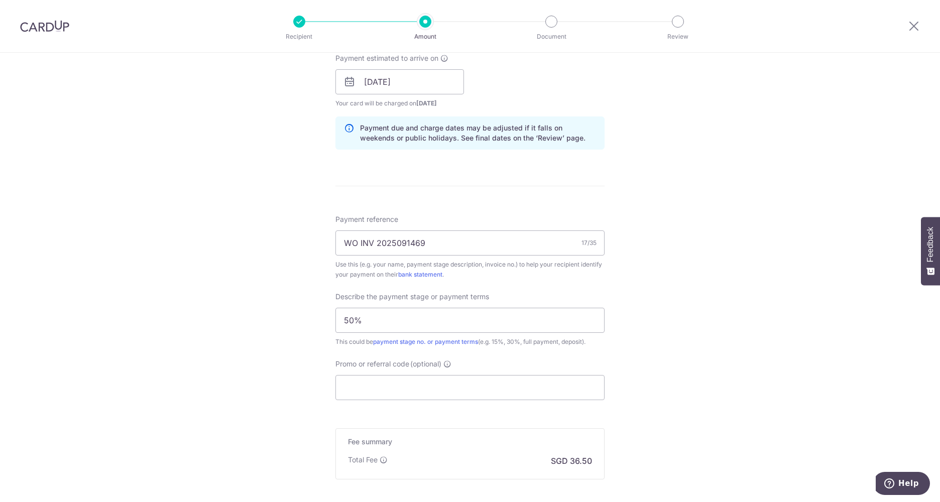
scroll to position [502, 0]
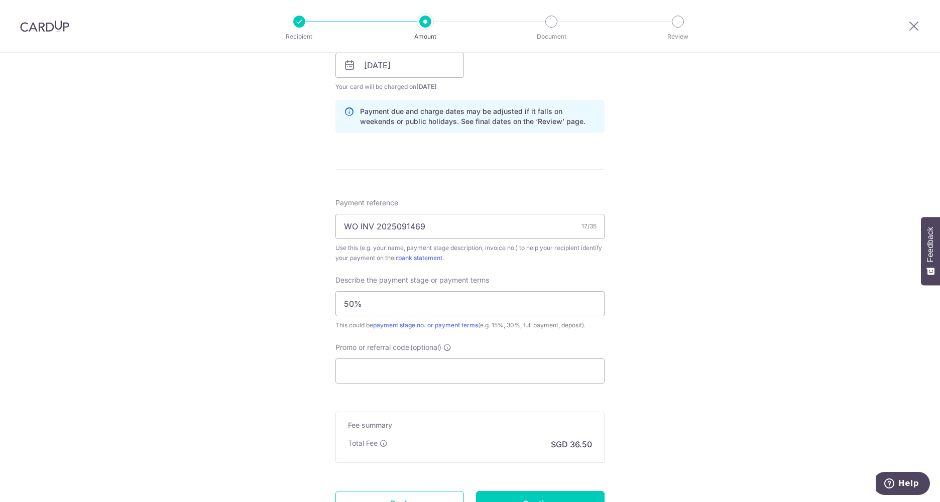
click at [688, 313] on div "Tell us more about your payment Enter payment amount SGD 1,403.92 1403.92 Selec…" at bounding box center [470, 71] width 940 height 1041
click at [453, 367] on input "Promo or referral code (optional)" at bounding box center [469, 370] width 269 height 25
paste input "WO INV 2025091469"
type input "WO INV 2025091469"
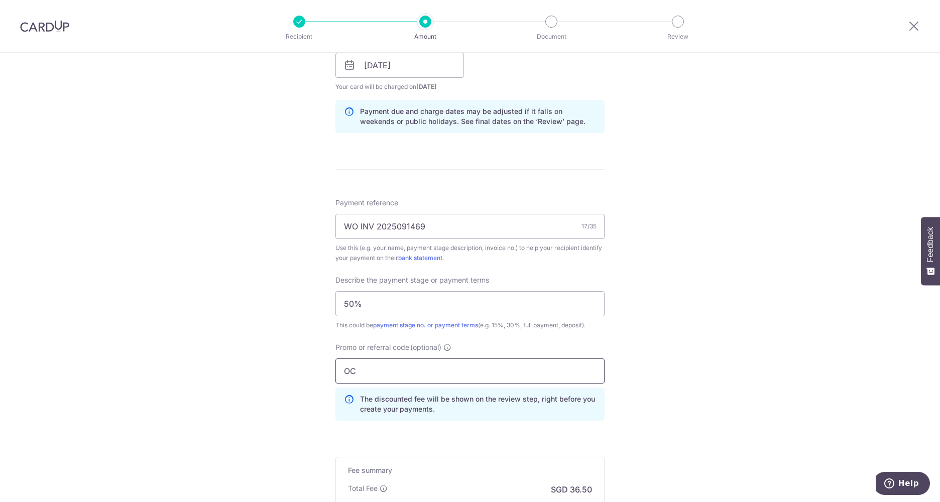
type input "O"
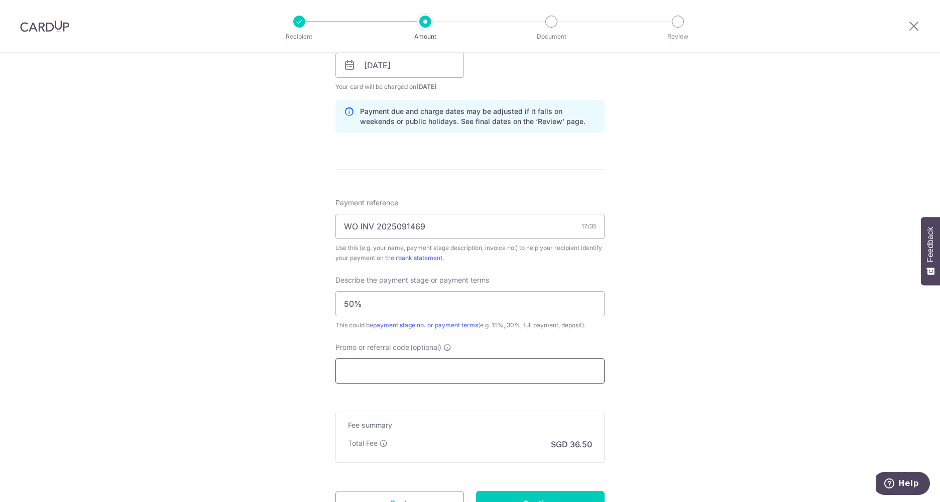
click at [393, 363] on input "Promo or referral code (optional)" at bounding box center [469, 370] width 269 height 25
paste input "OCBC195"
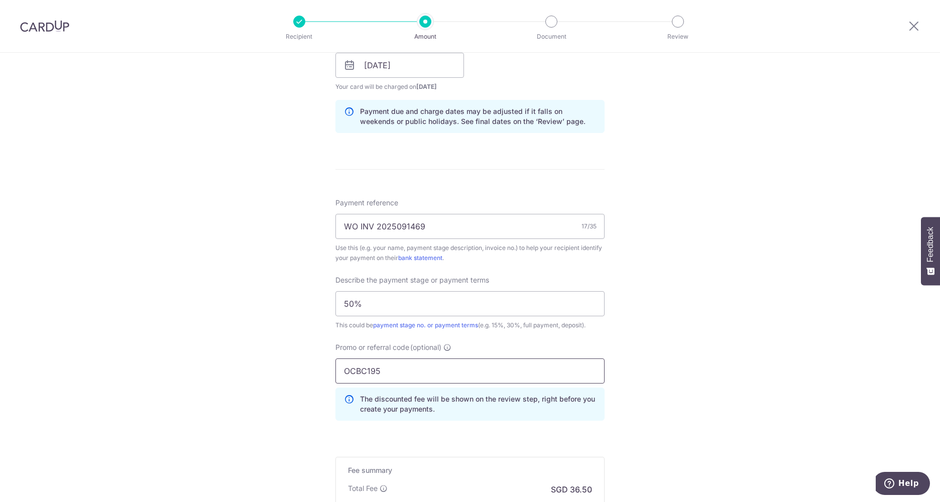
type input "OCBC195"
click at [682, 350] on div "Tell us more about your payment Enter payment amount SGD 1,403.92 1403.92 Selec…" at bounding box center [470, 94] width 940 height 1086
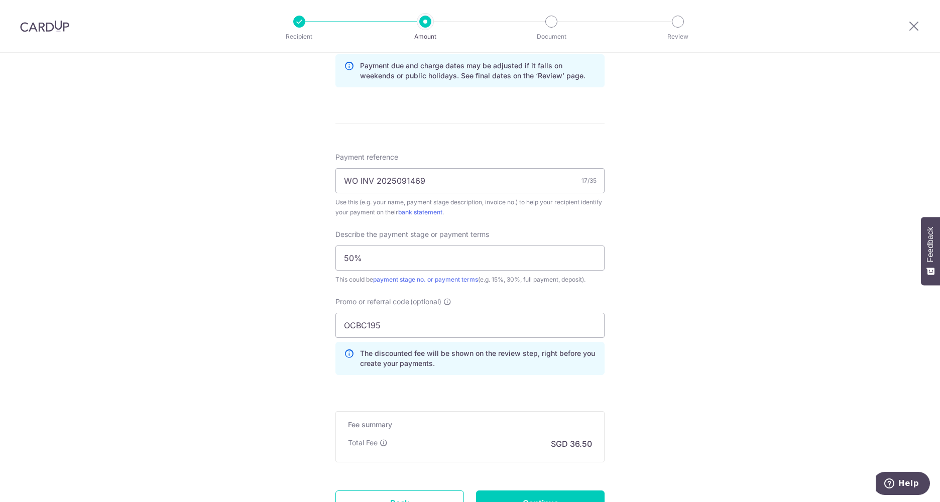
scroll to position [602, 0]
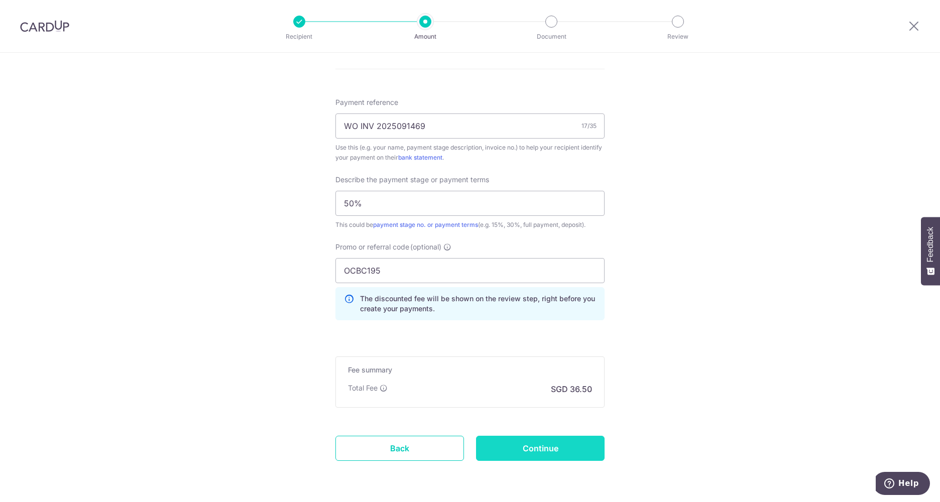
click at [557, 450] on input "Continue" at bounding box center [540, 448] width 129 height 25
type input "Create Schedule"
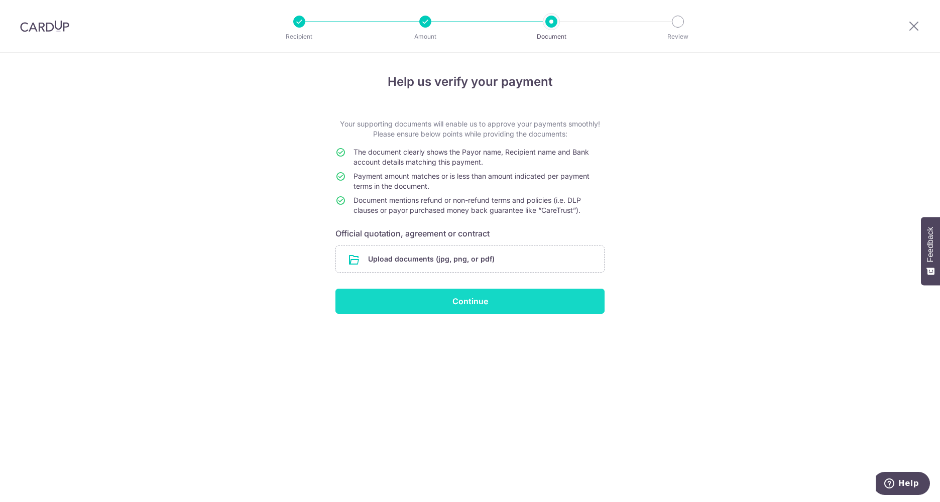
click at [441, 300] on input "Continue" at bounding box center [469, 301] width 269 height 25
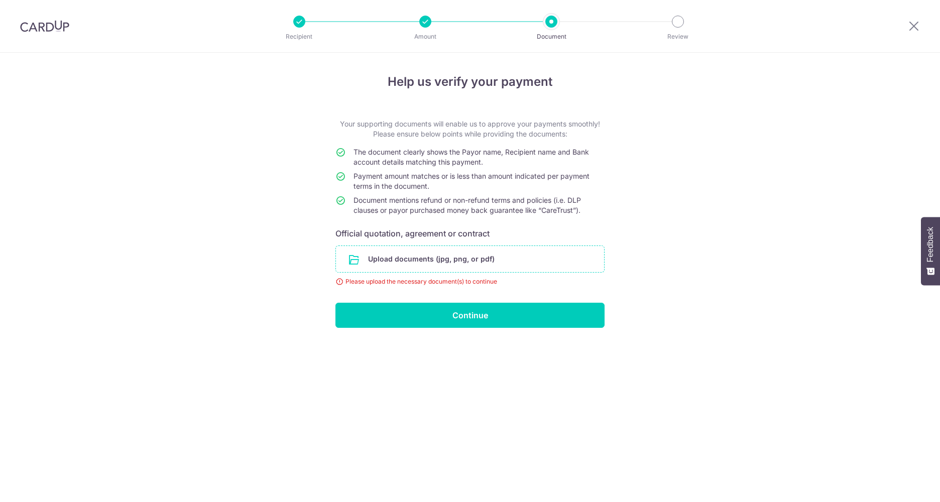
click at [455, 264] on input "file" at bounding box center [470, 259] width 268 height 26
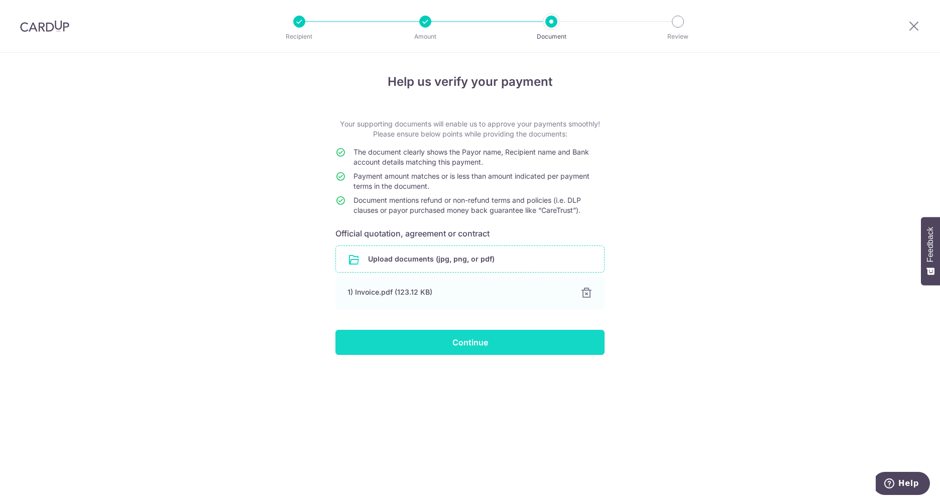
click at [514, 348] on input "Continue" at bounding box center [469, 342] width 269 height 25
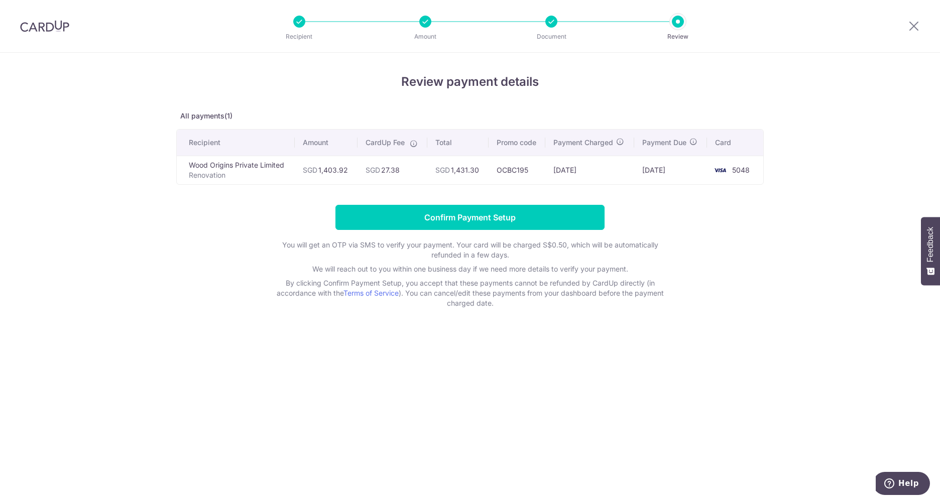
click at [869, 100] on div "Review payment details All payments(1) Recipient Amount CardUp Fee Total Promo …" at bounding box center [470, 277] width 940 height 449
click at [480, 216] on input "Confirm Payment Setup" at bounding box center [469, 217] width 269 height 25
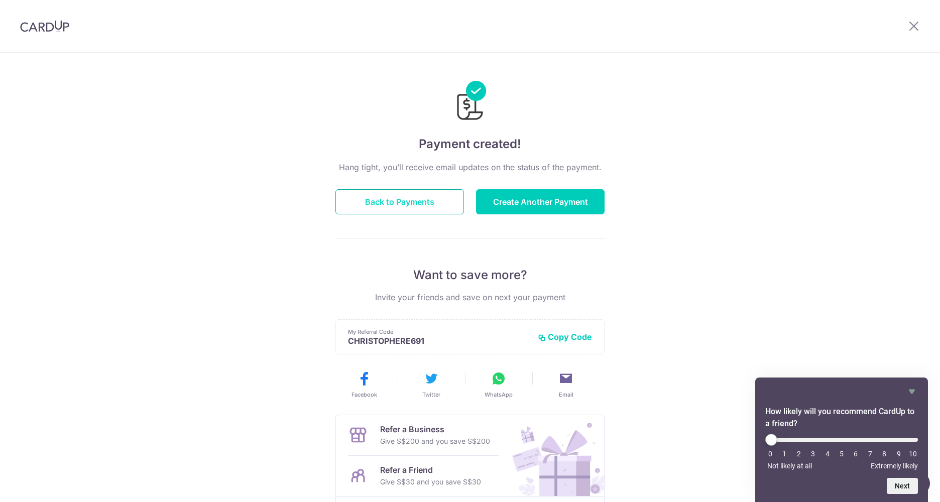
click at [425, 207] on button "Back to Payments" at bounding box center [399, 201] width 129 height 25
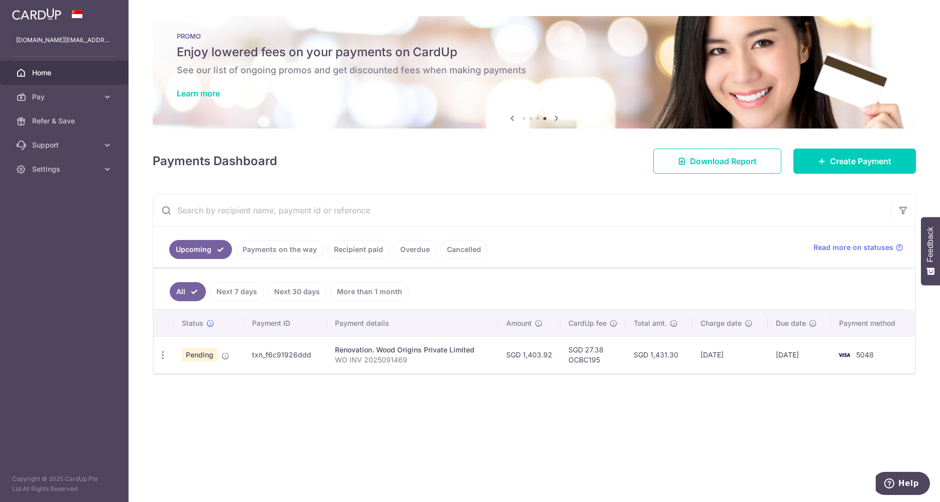
click at [704, 420] on div "× Pause Schedule Pause all future payments in this series Pause just this one p…" at bounding box center [534, 251] width 811 height 502
